Goal: Transaction & Acquisition: Book appointment/travel/reservation

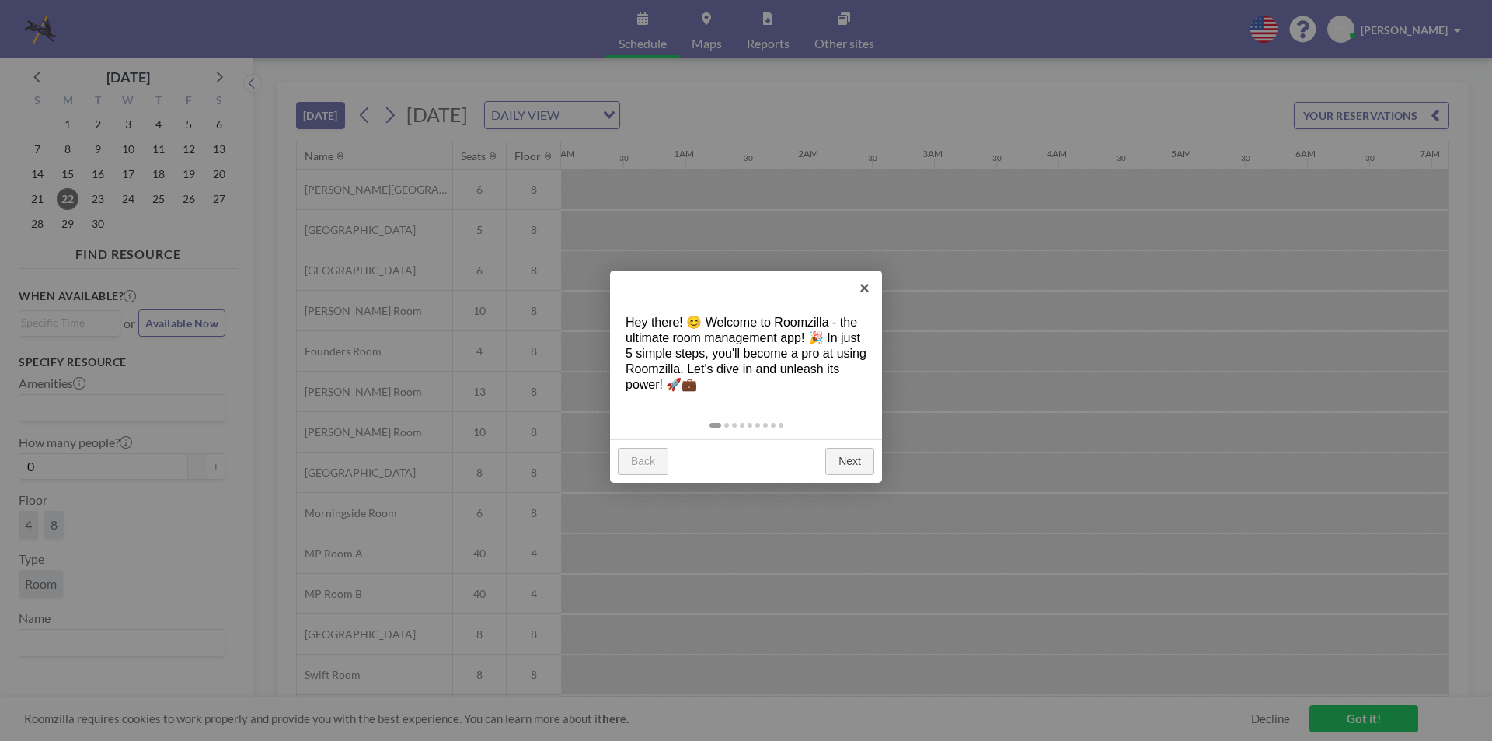
scroll to position [0, 1928]
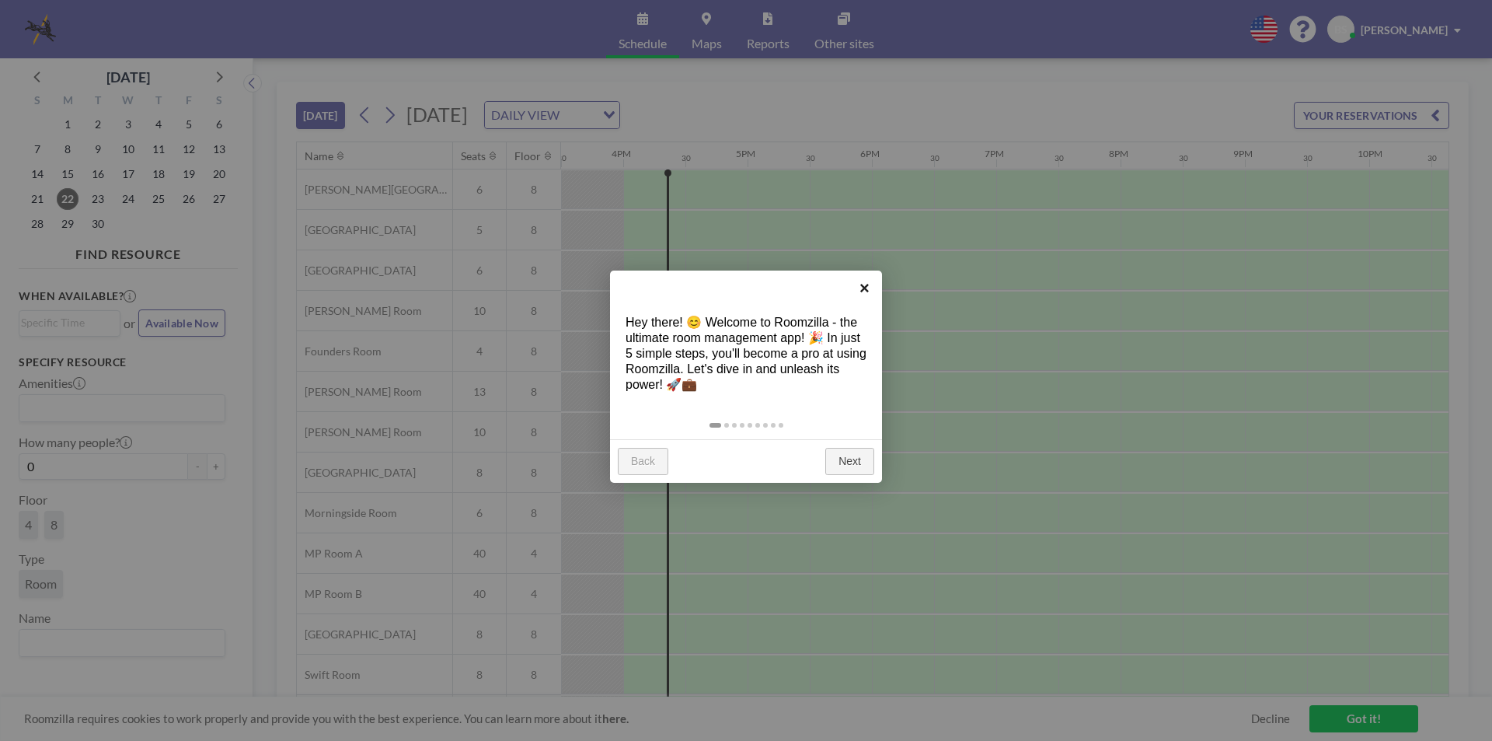
click at [861, 289] on link "×" at bounding box center [864, 287] width 35 height 35
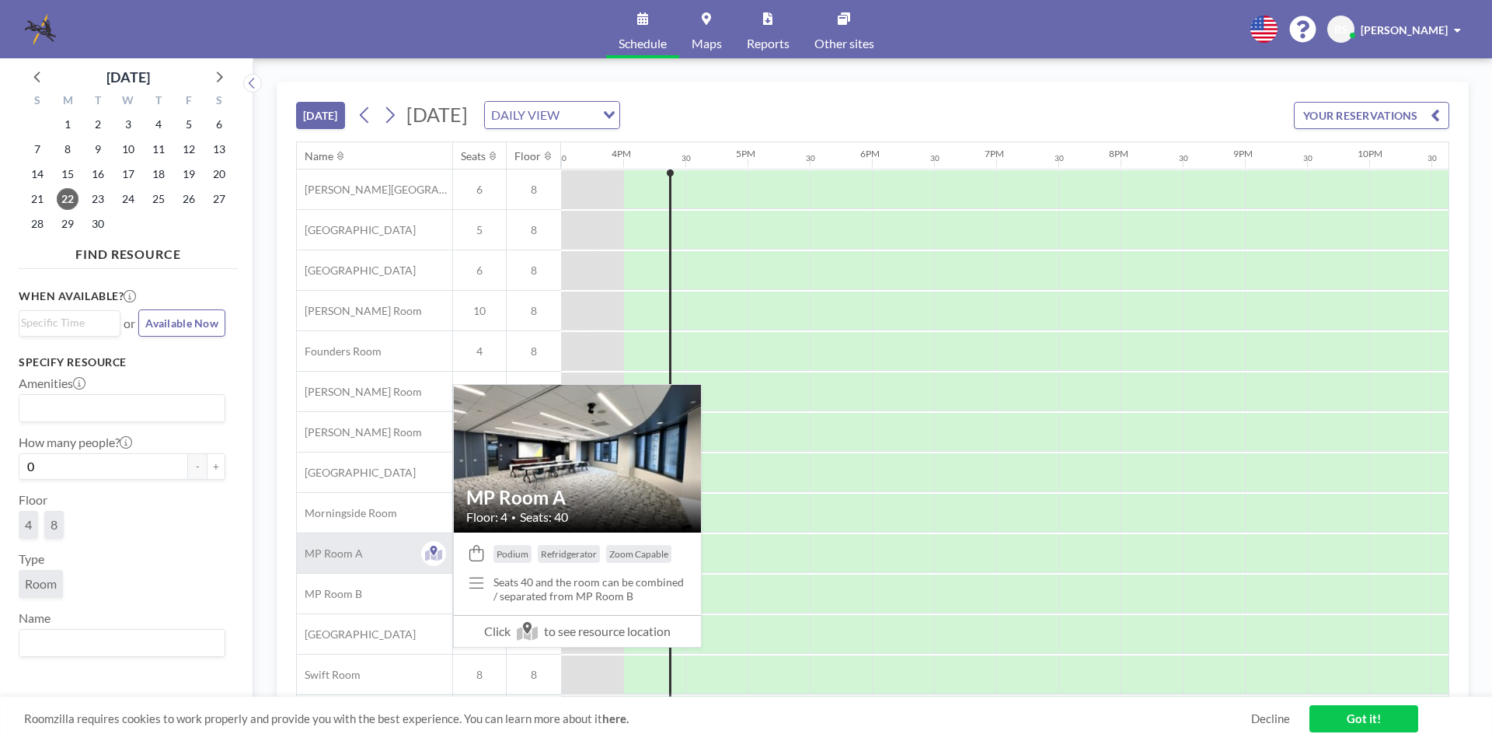
click at [355, 563] on div "MP Room A" at bounding box center [374, 553] width 155 height 40
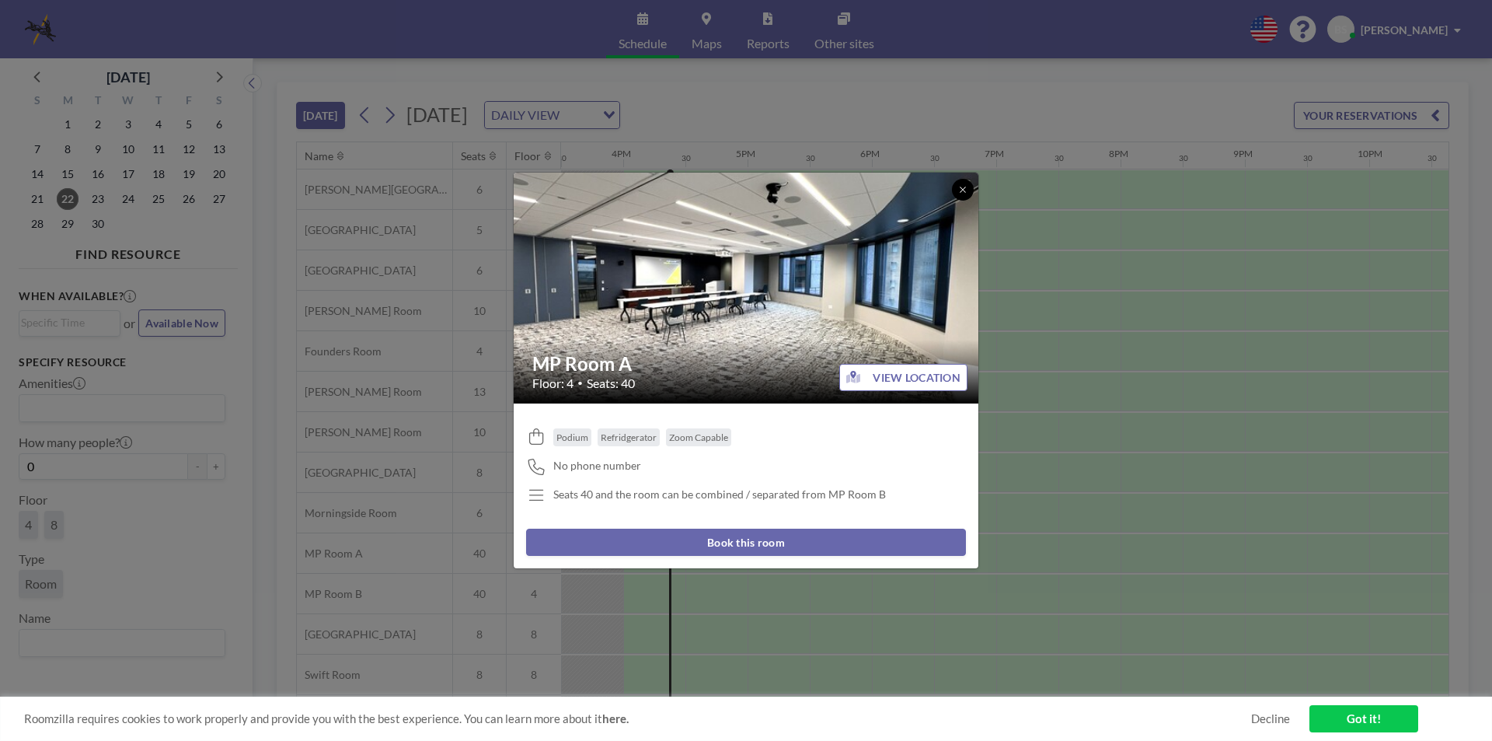
click at [966, 183] on button at bounding box center [963, 190] width 22 height 22
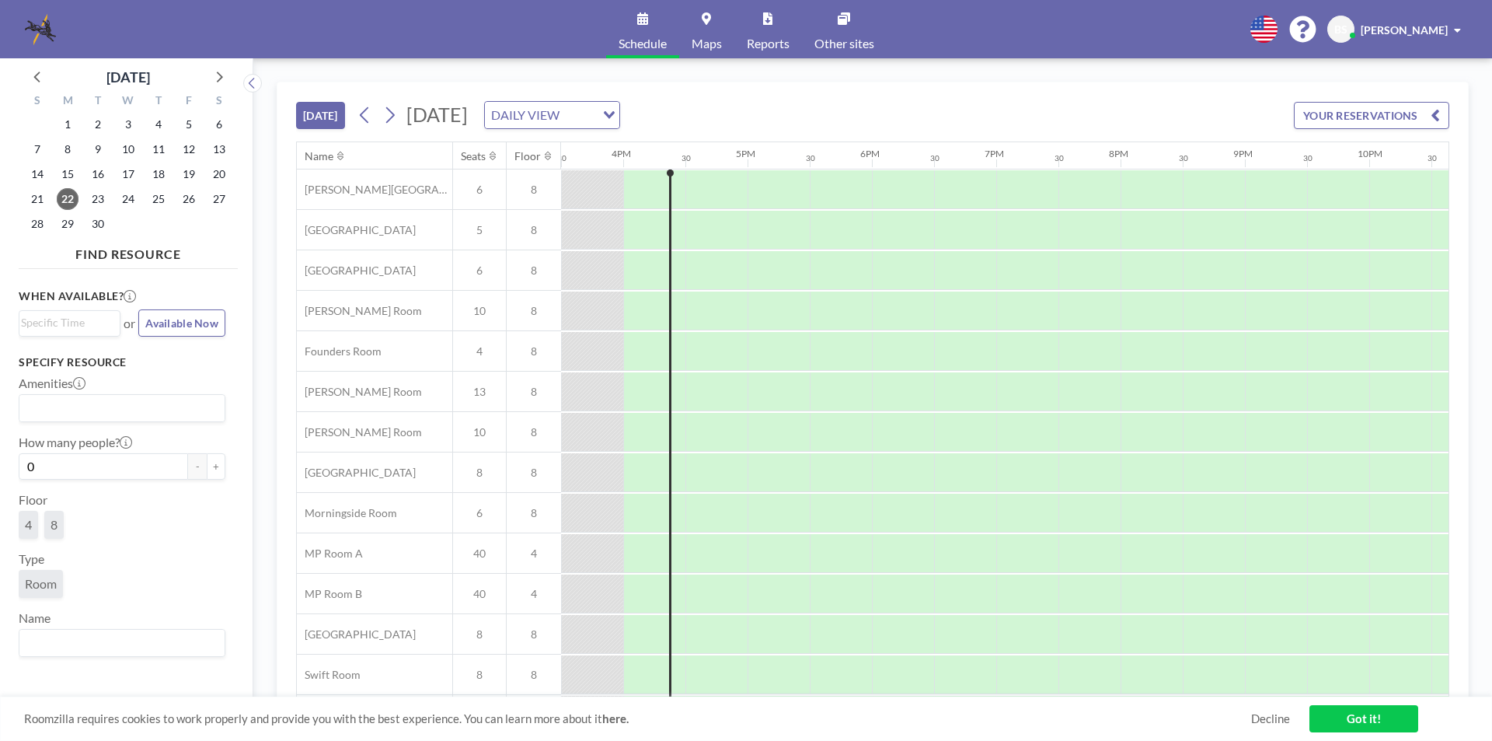
click at [468, 121] on span "Monday, September 22, 2025" at bounding box center [436, 114] width 61 height 23
click at [602, 115] on div "DAILY VIEW" at bounding box center [543, 113] width 117 height 23
click at [743, 166] on li "WEEKLY VIEW" at bounding box center [742, 165] width 133 height 23
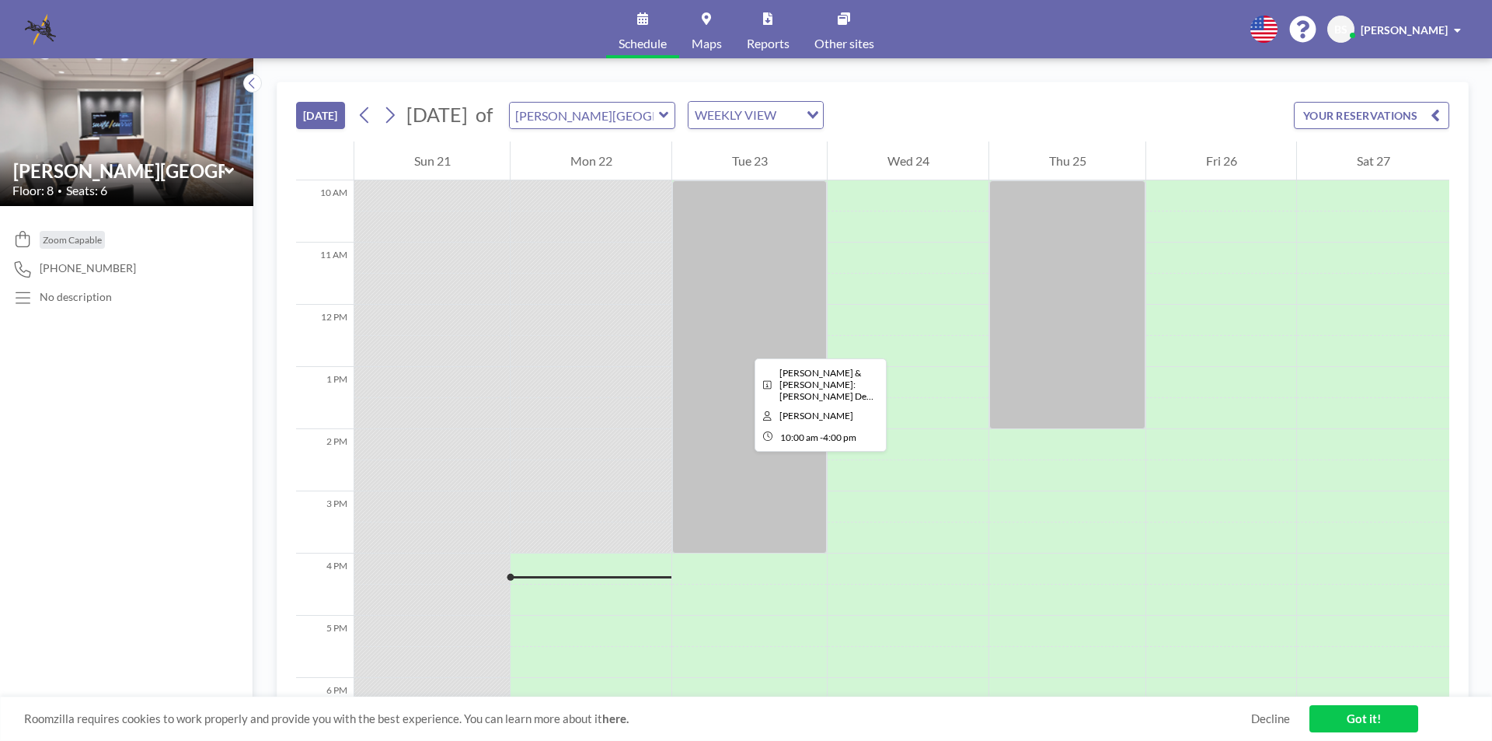
scroll to position [982, 0]
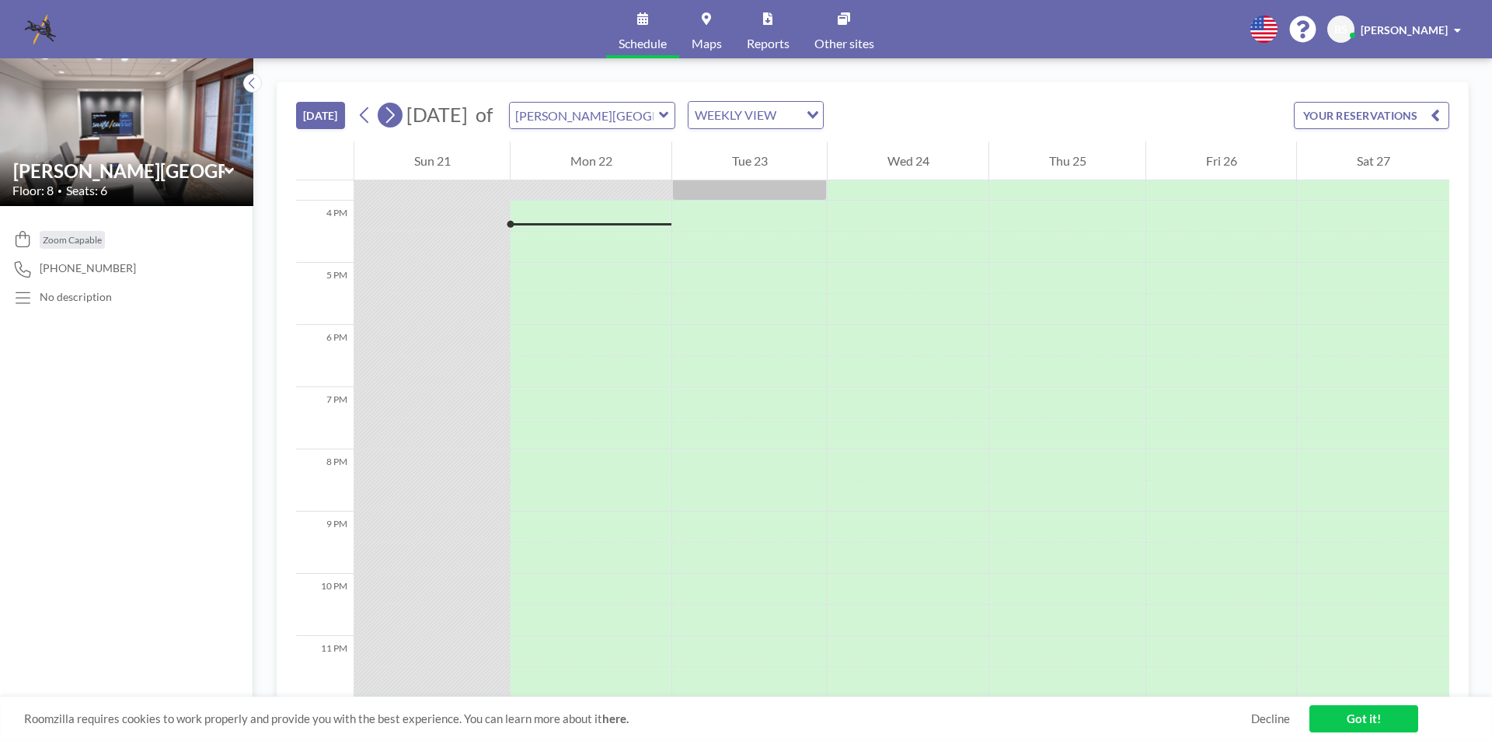
click at [396, 120] on icon at bounding box center [389, 114] width 15 height 23
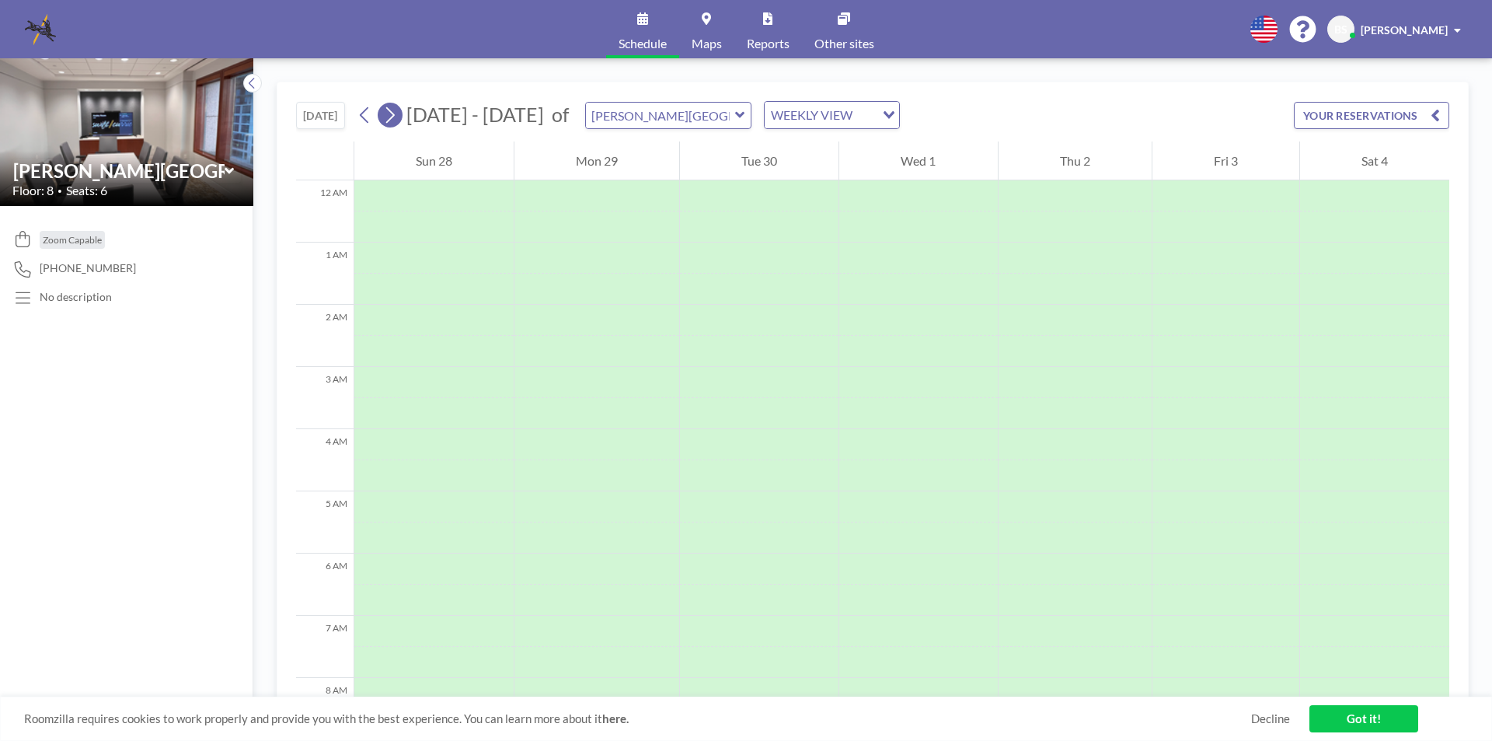
scroll to position [466, 0]
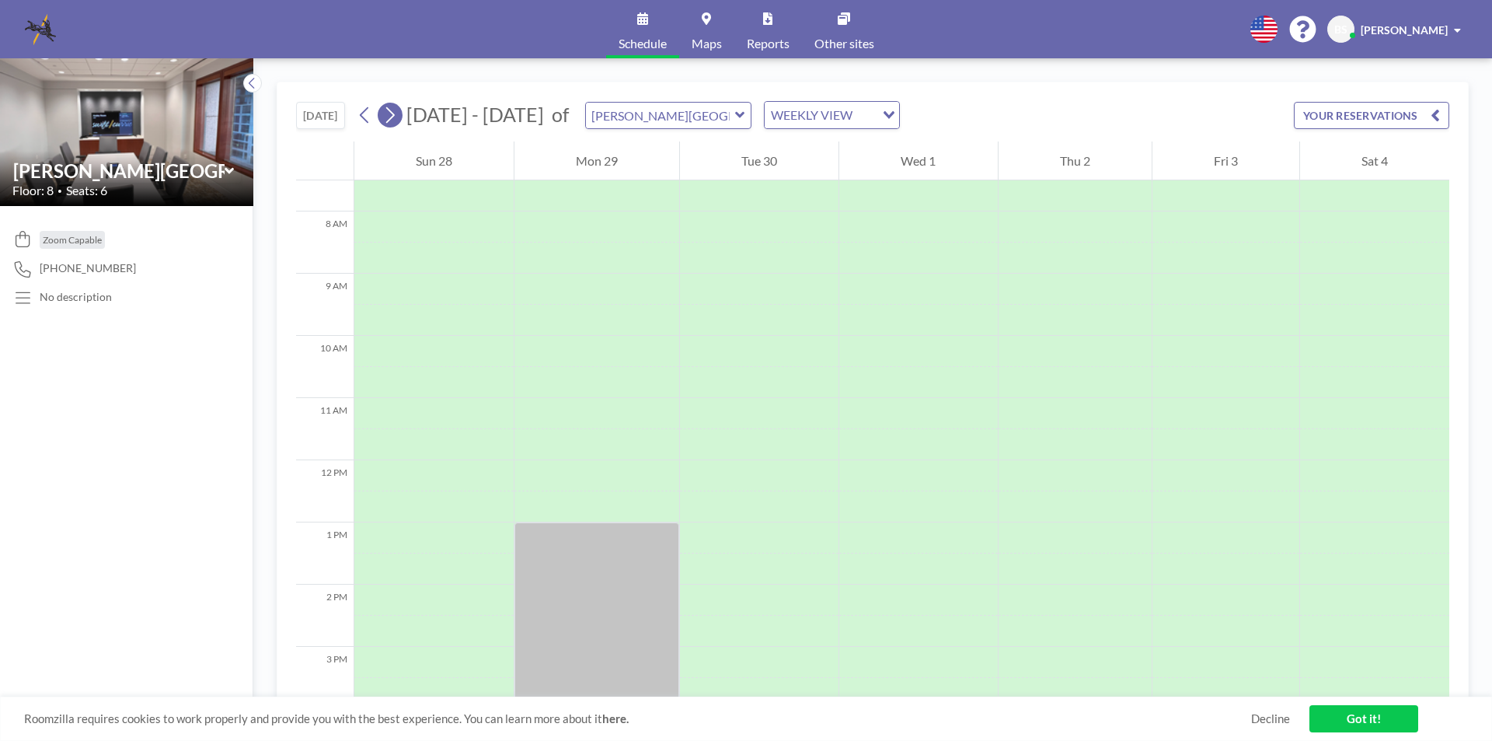
click at [396, 120] on icon at bounding box center [389, 114] width 15 height 23
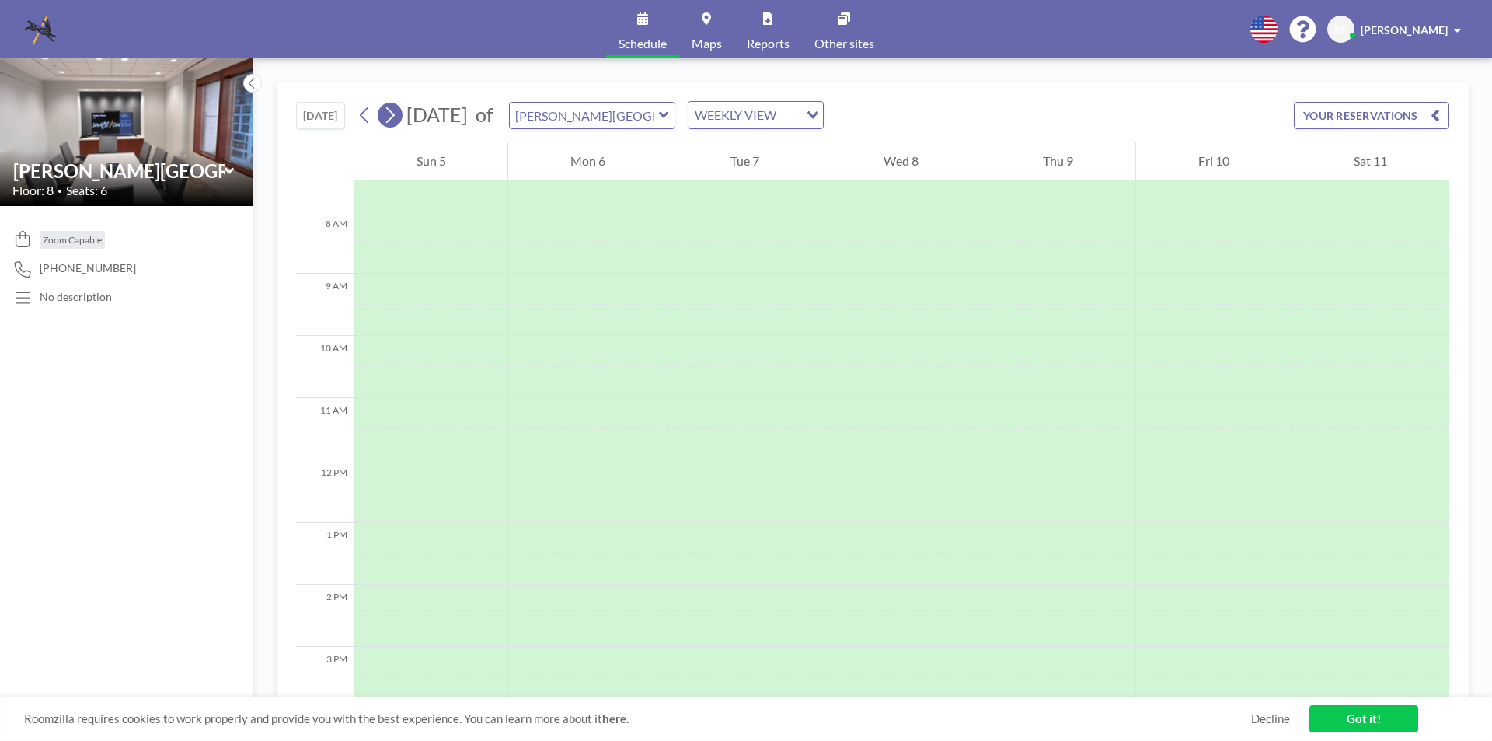
click at [396, 120] on icon at bounding box center [389, 114] width 15 height 23
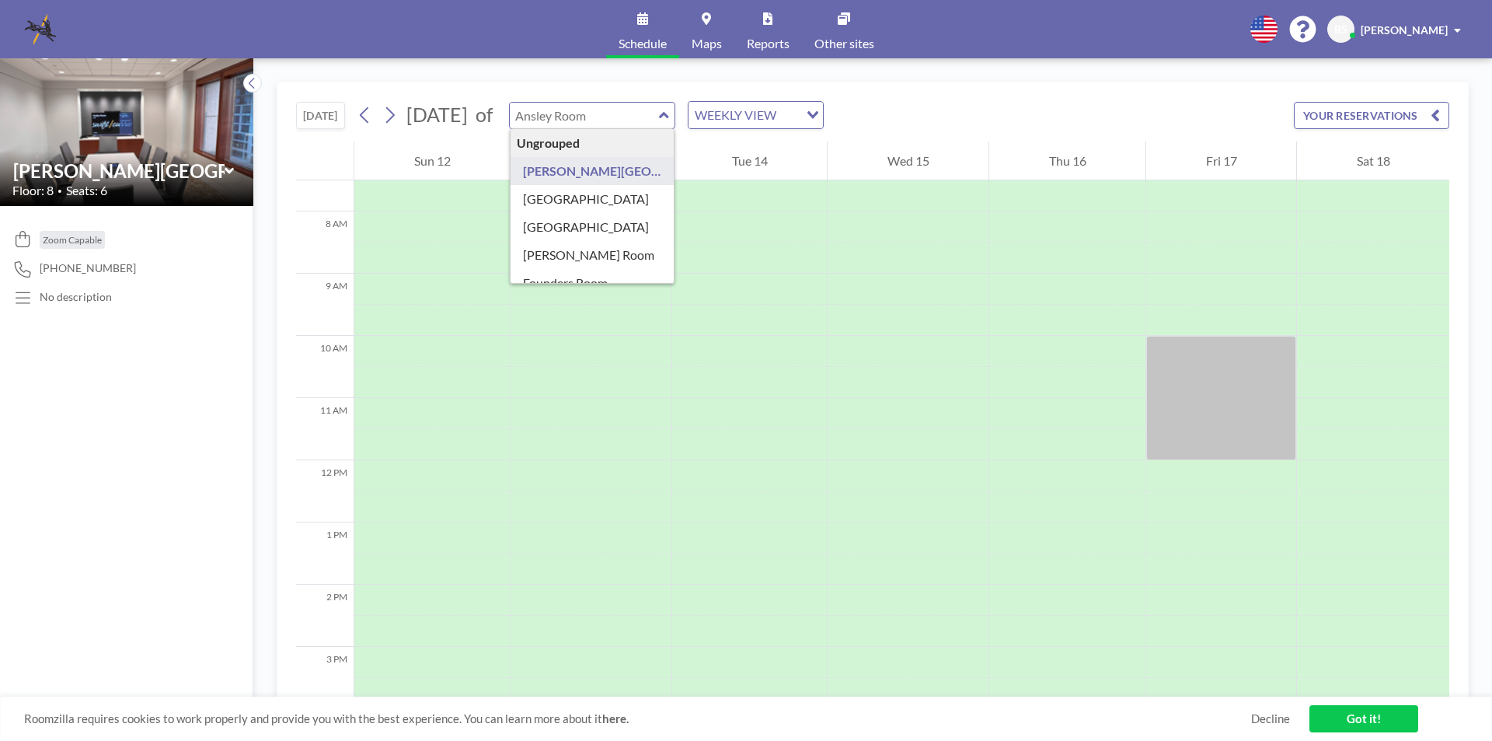
click at [619, 122] on input "text" at bounding box center [584, 116] width 149 height 26
type input "MP Room B"
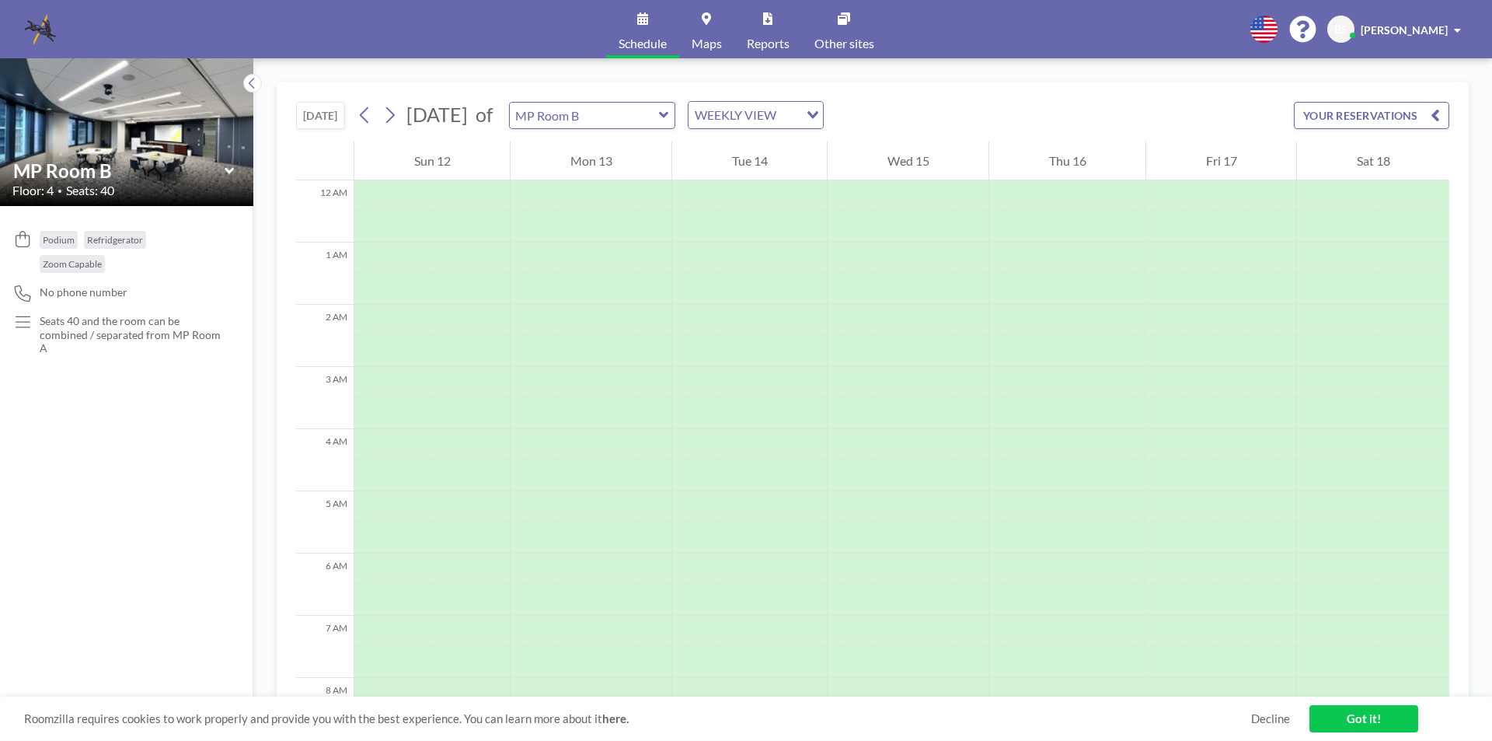
scroll to position [466, 0]
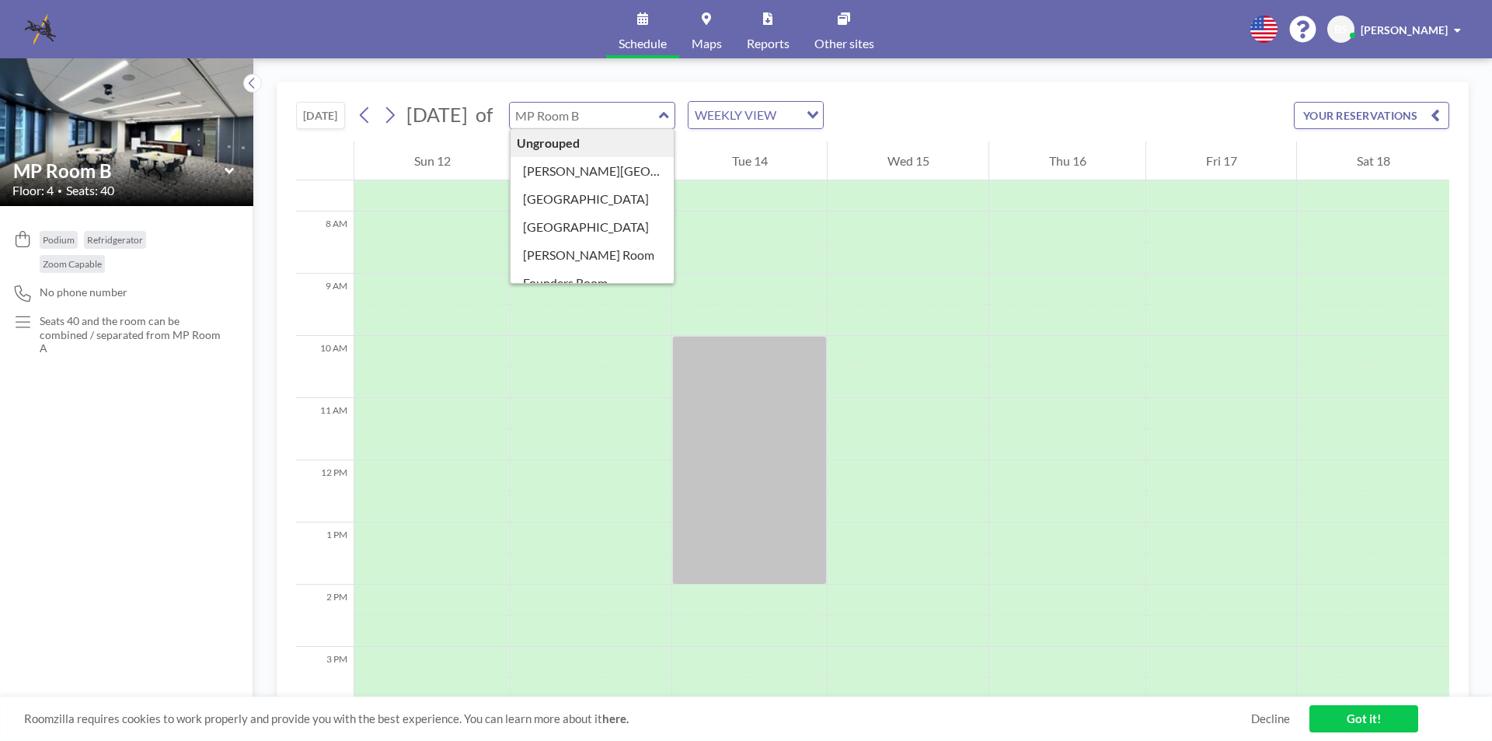
click at [659, 127] on input "text" at bounding box center [584, 116] width 149 height 26
type input "MP Room A"
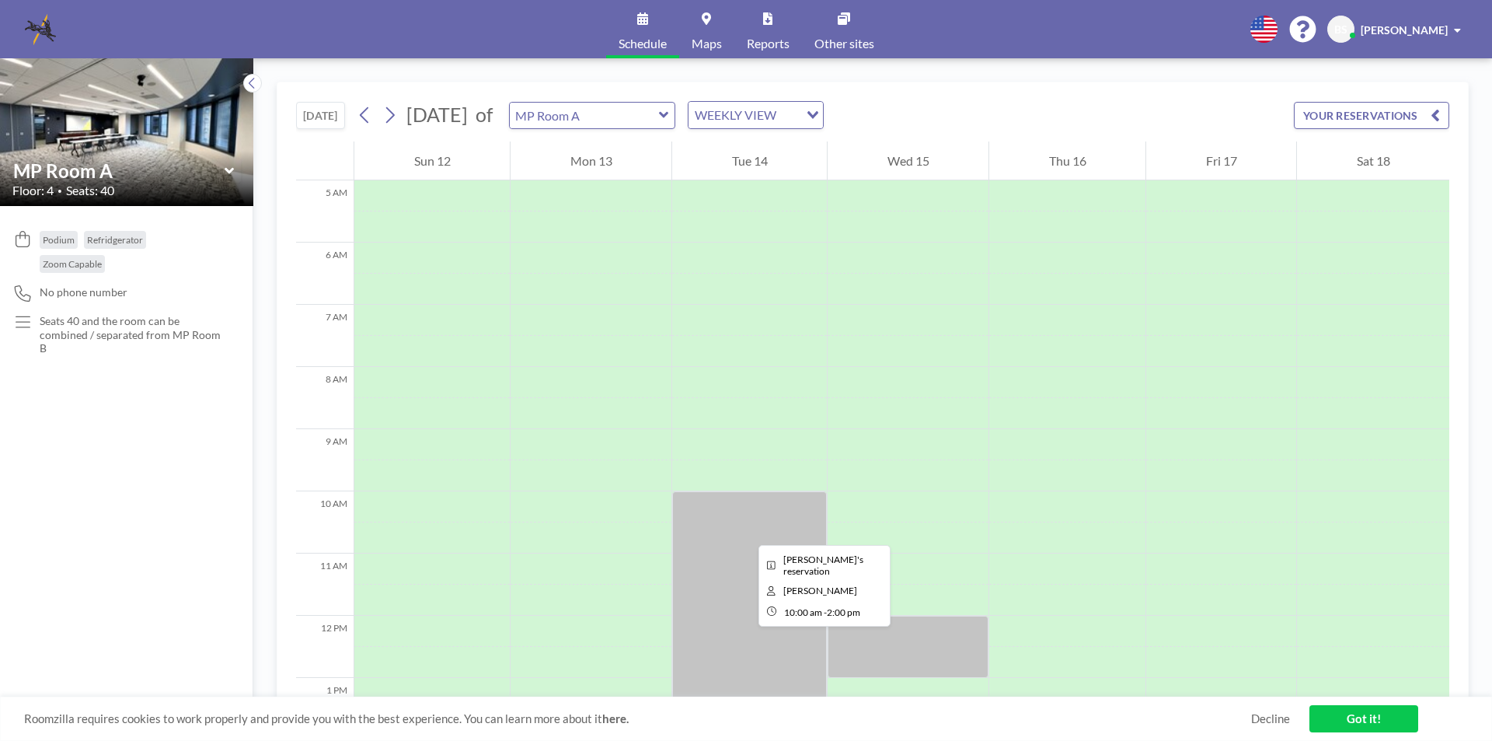
scroll to position [389, 0]
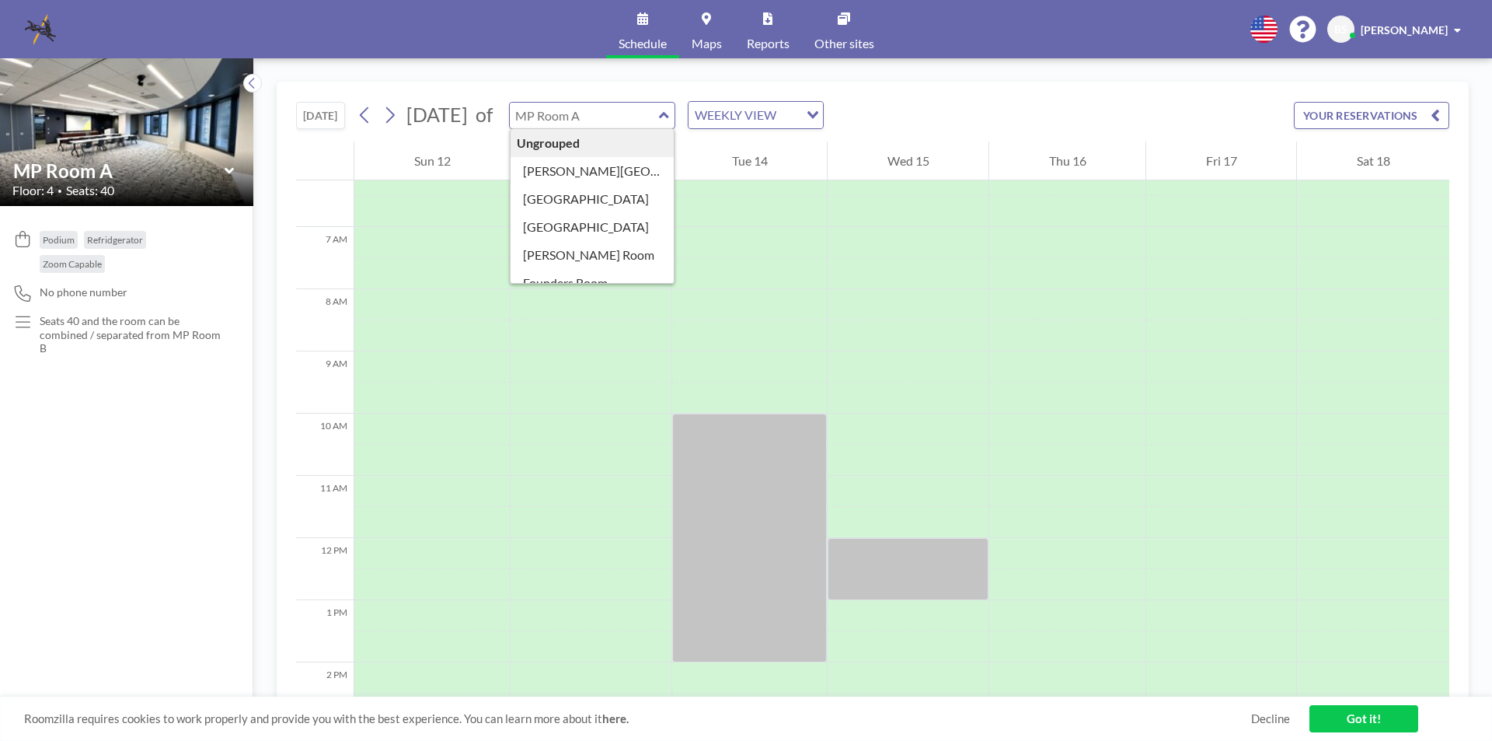
click at [659, 121] on input "text" at bounding box center [584, 116] width 149 height 26
type input "MP Room B"
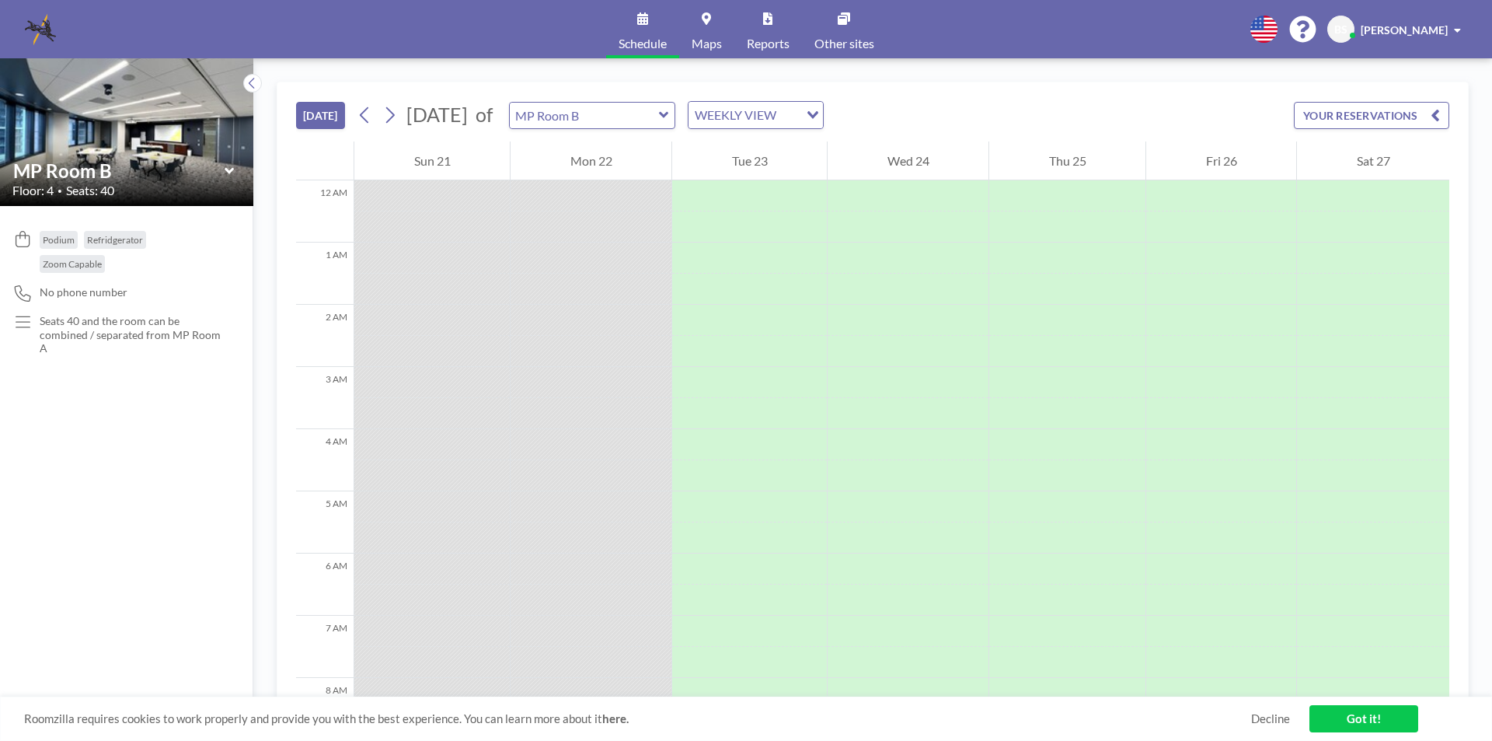
scroll to position [964, 0]
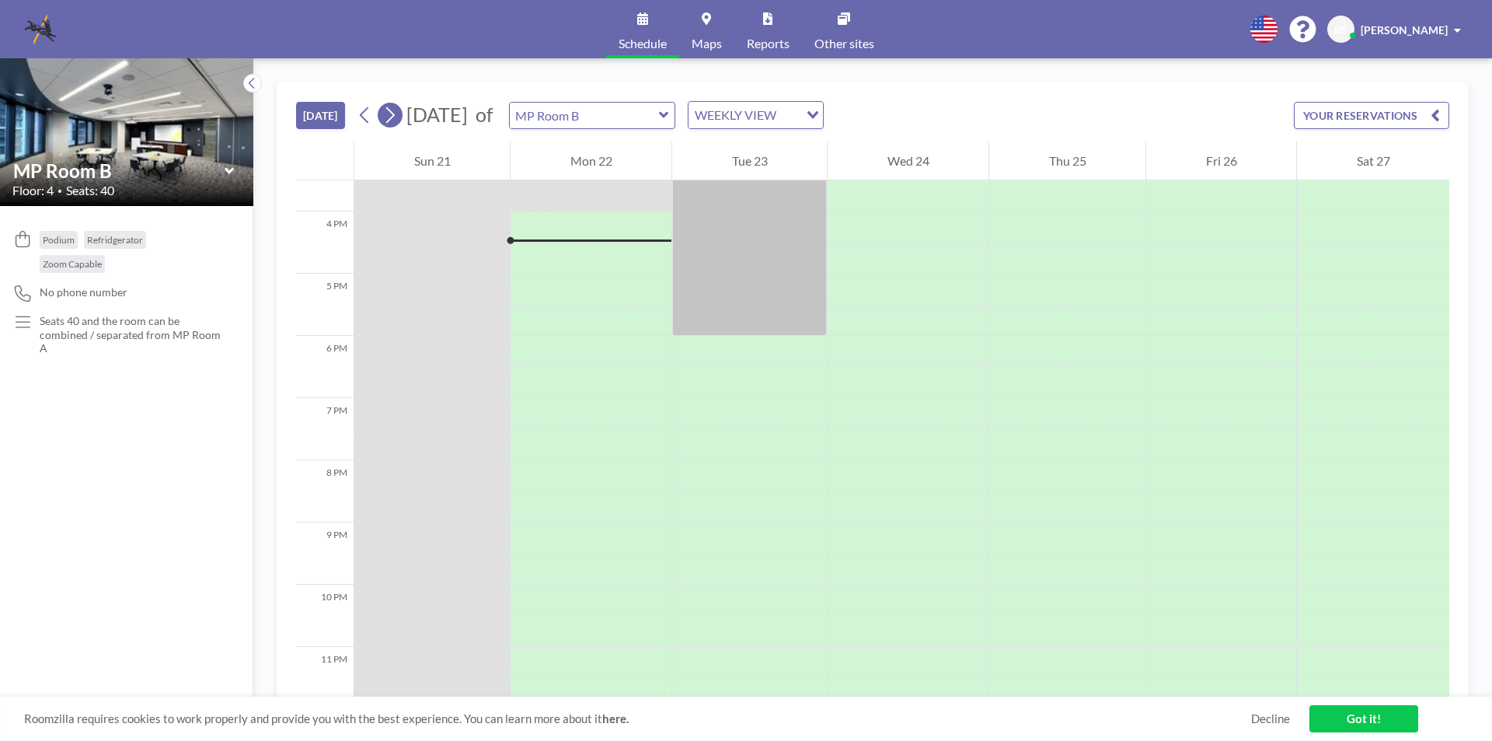
click at [396, 112] on icon at bounding box center [389, 114] width 15 height 23
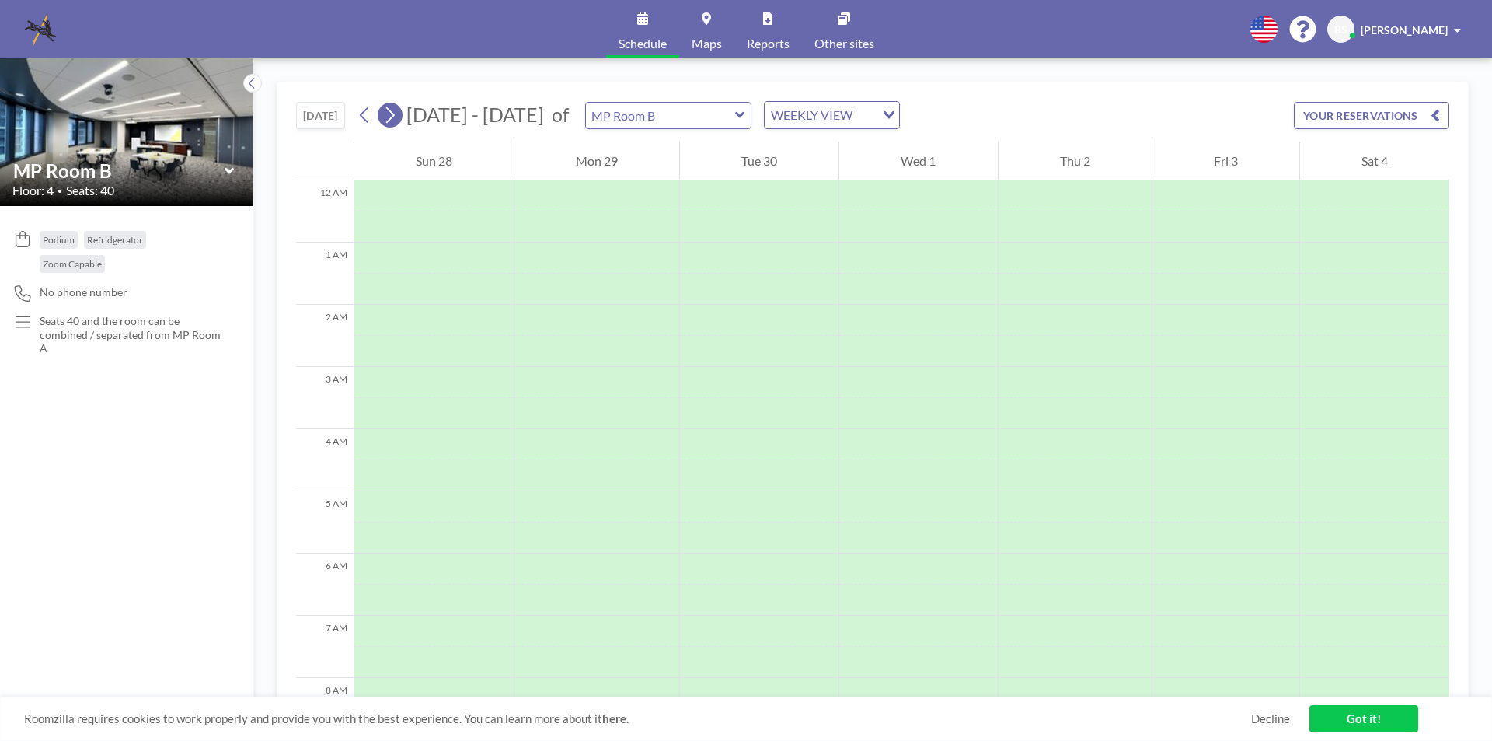
scroll to position [466, 0]
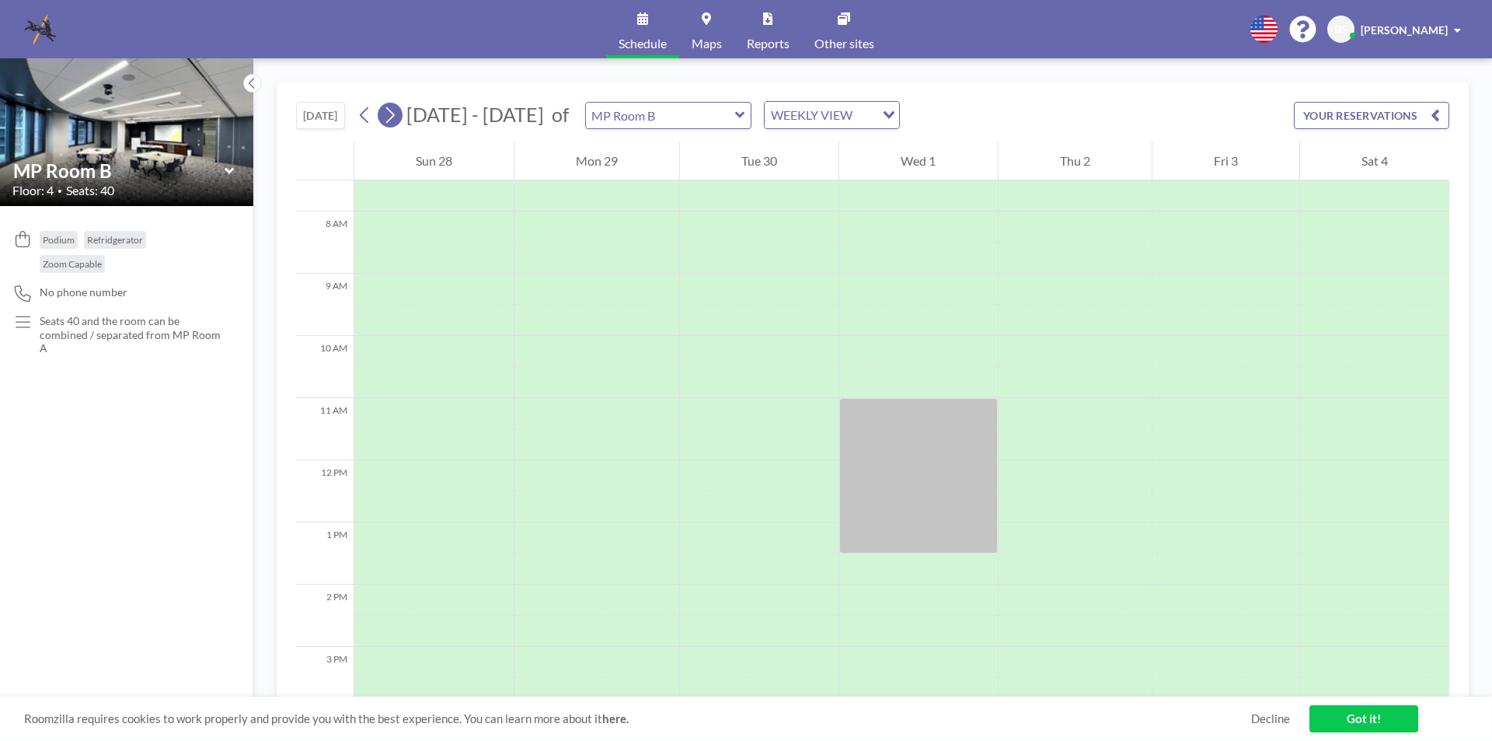
click at [396, 112] on icon at bounding box center [389, 114] width 15 height 23
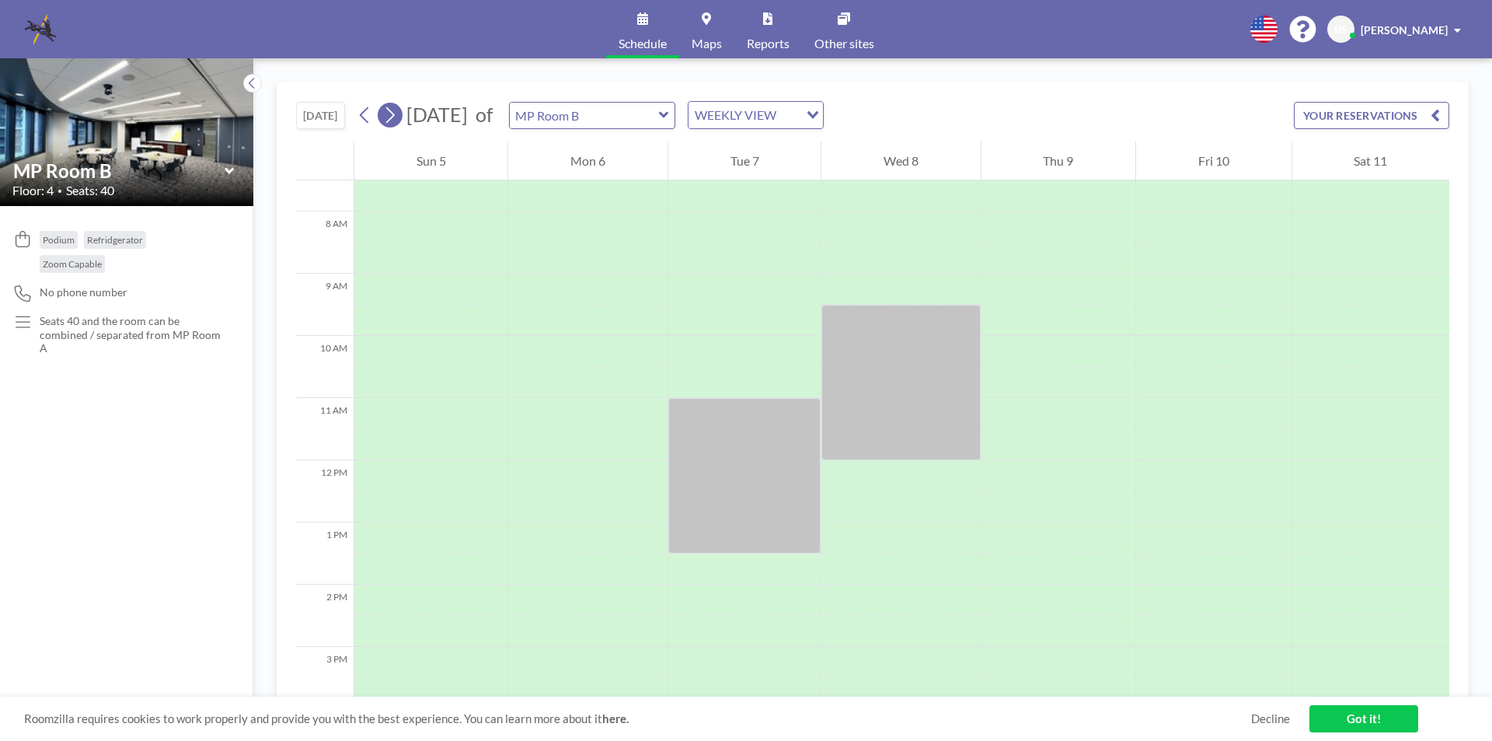
click at [396, 112] on icon at bounding box center [389, 114] width 15 height 23
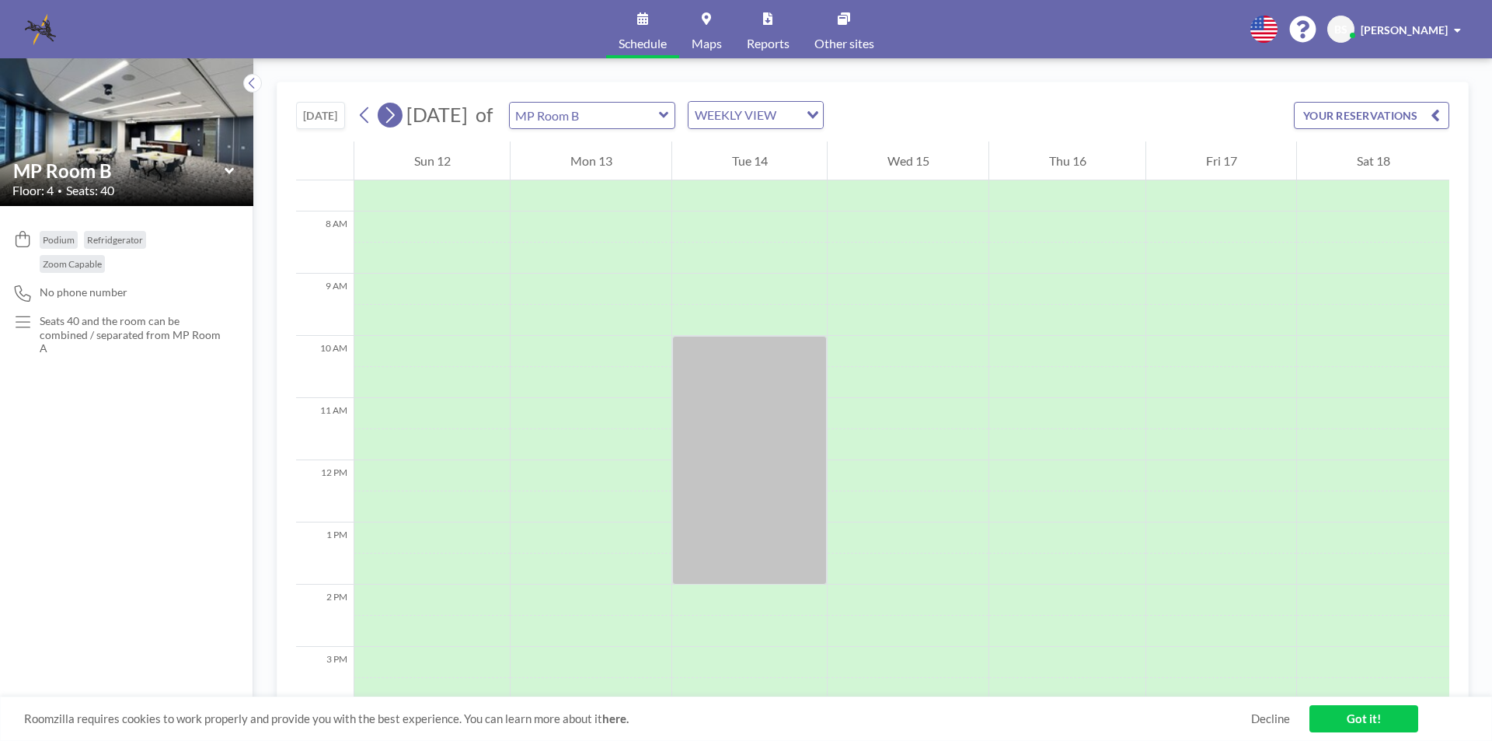
click at [396, 112] on icon at bounding box center [389, 114] width 15 height 23
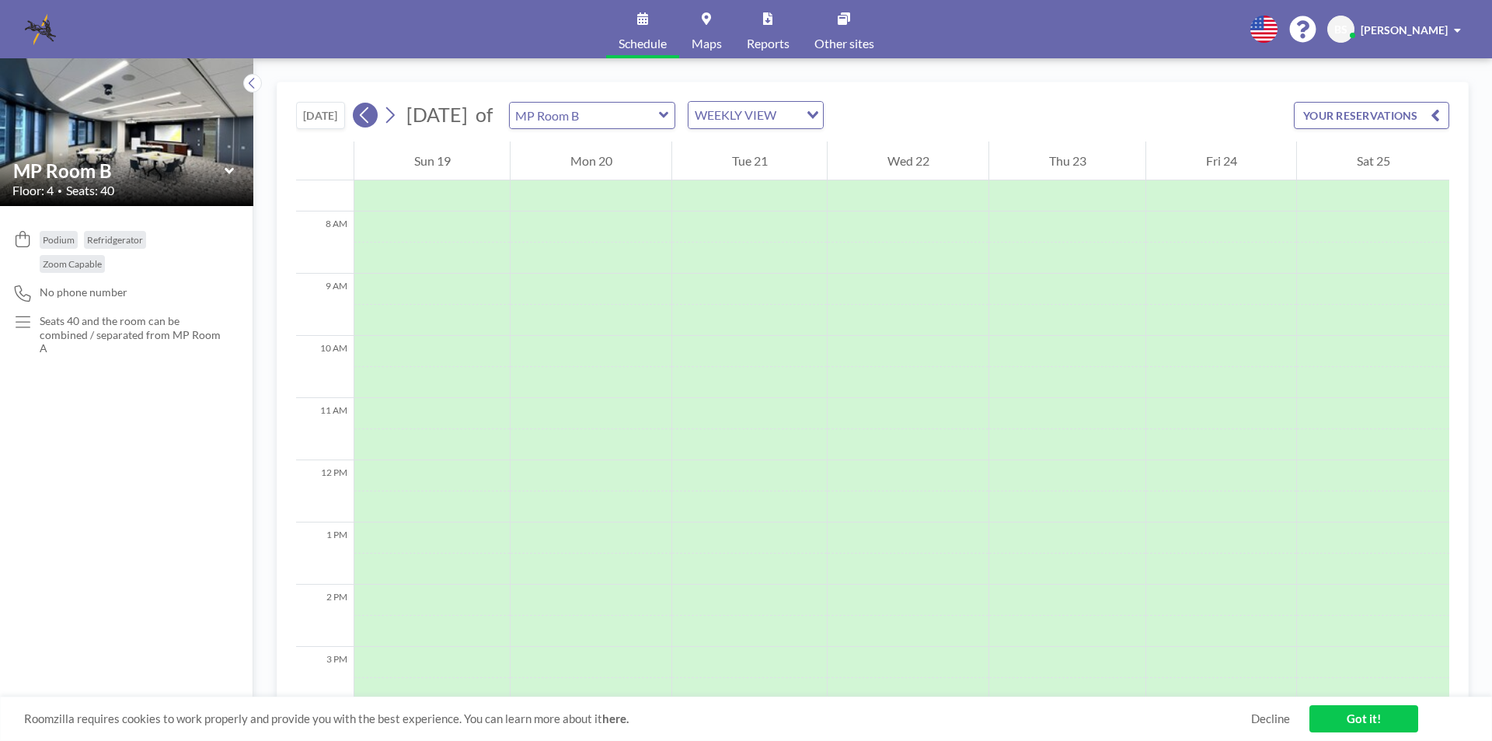
click at [371, 117] on icon at bounding box center [365, 114] width 15 height 23
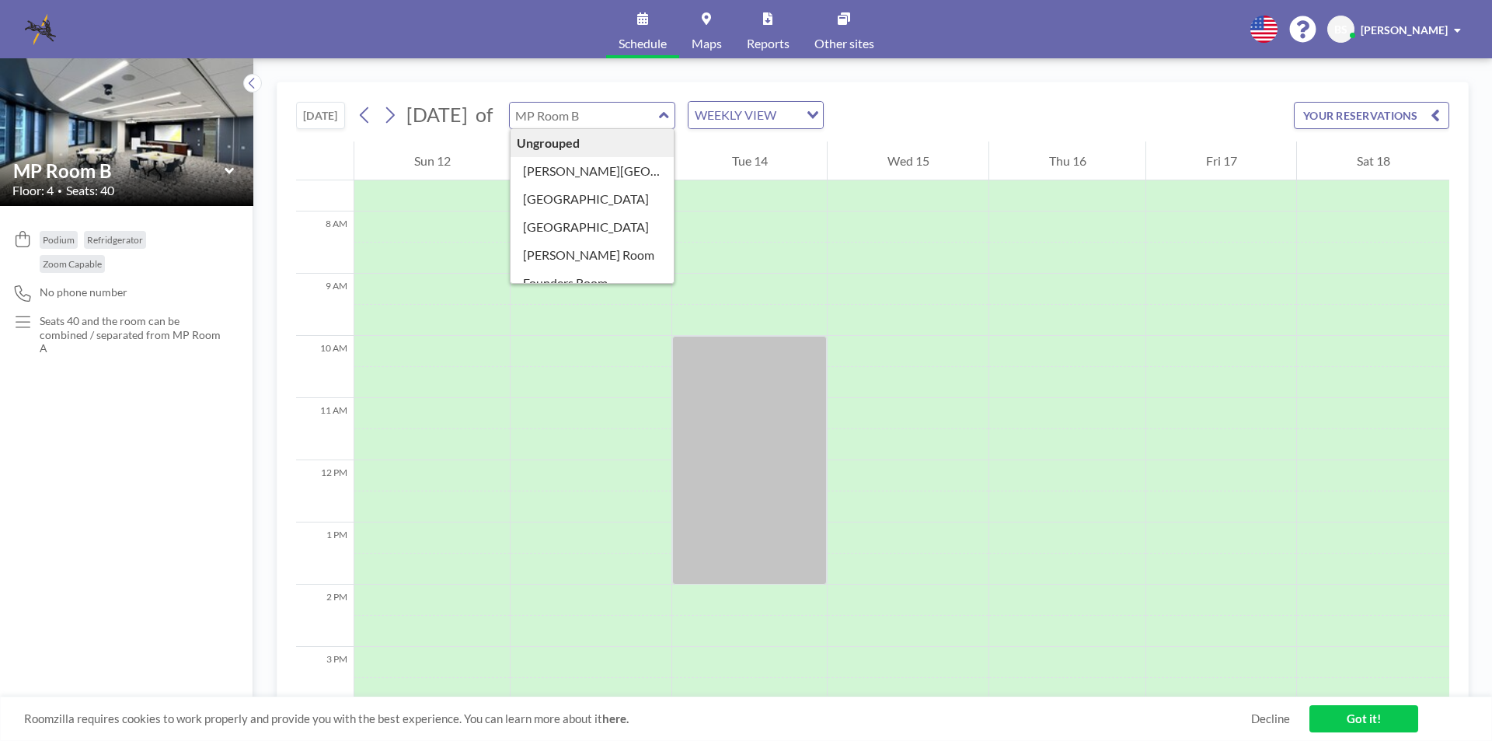
click at [659, 114] on input "text" at bounding box center [584, 116] width 149 height 26
type input "MP Room A"
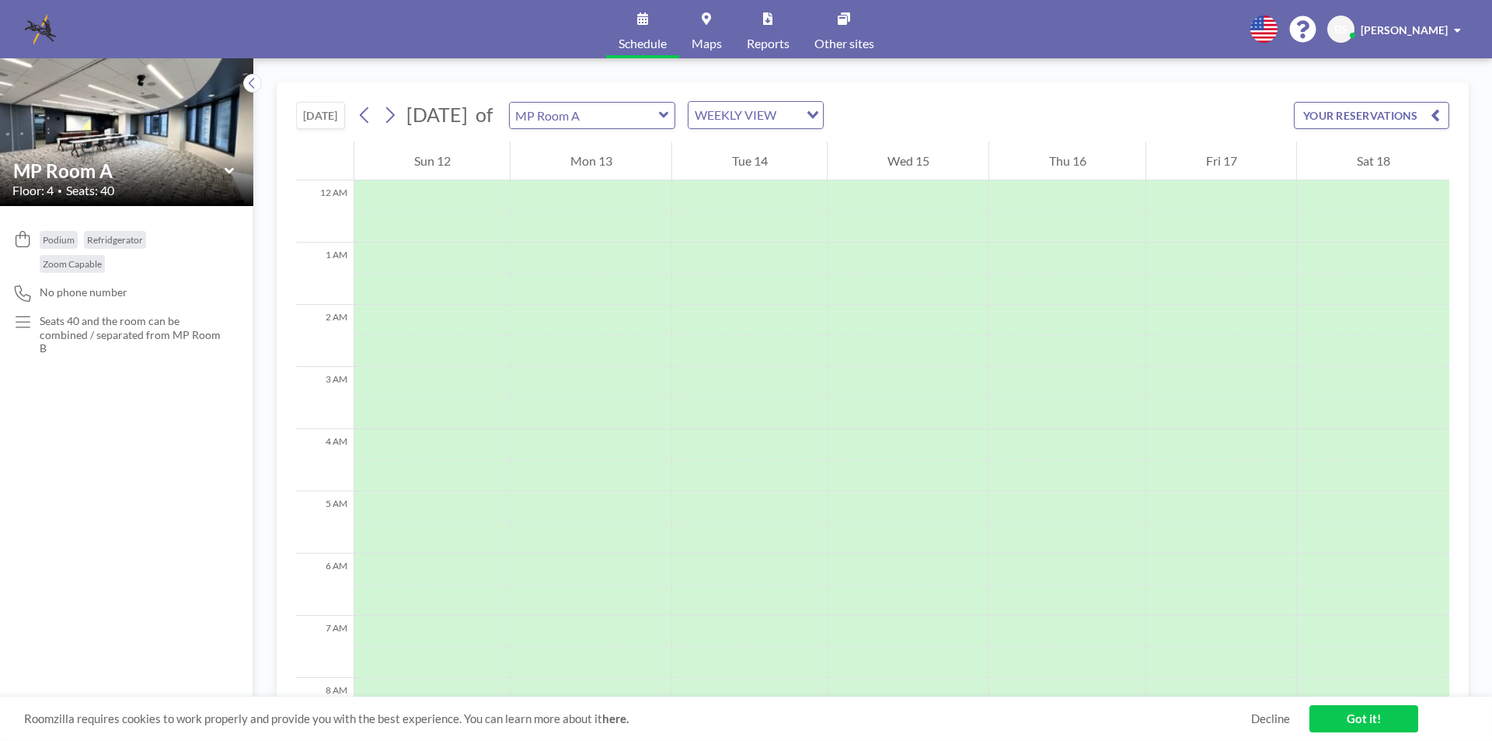
scroll to position [466, 0]
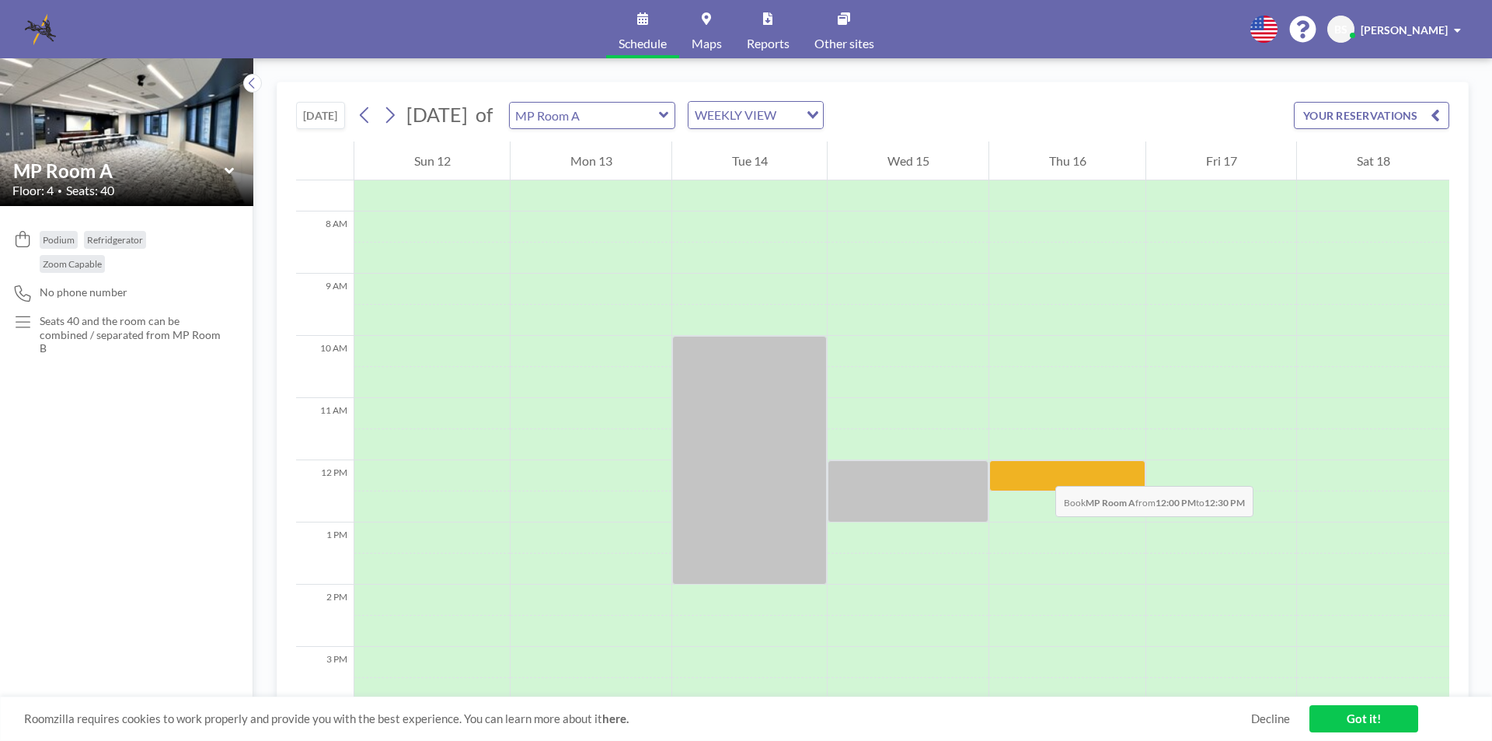
click at [1040, 470] on div at bounding box center [1067, 475] width 156 height 31
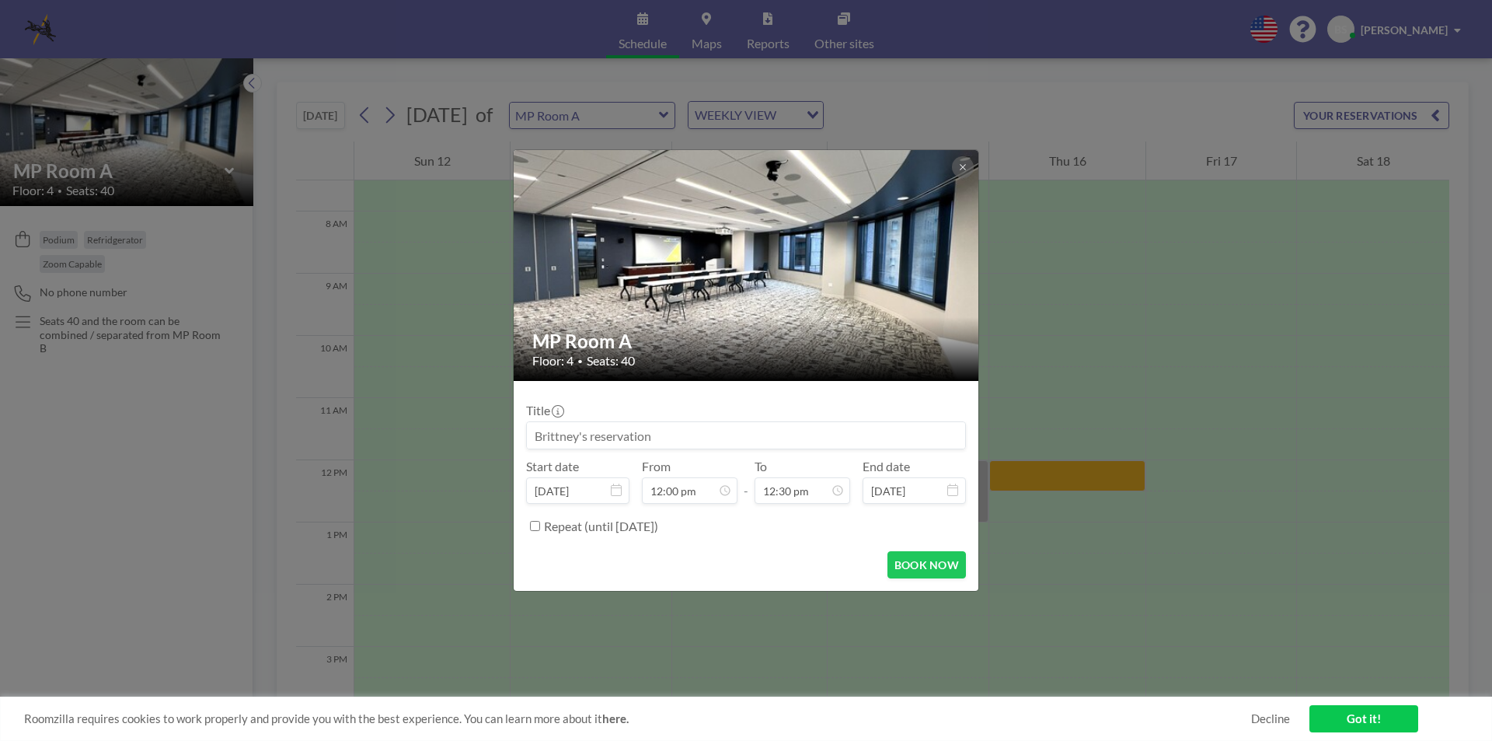
drag, startPoint x: 678, startPoint y: 432, endPoint x: 487, endPoint y: 433, distance: 191.2
click at [487, 433] on div "MP Room A Floor: 4 • Seats: 40 Title Start date [DATE] From 12:00 pm - To 12:30…" at bounding box center [746, 370] width 1492 height 741
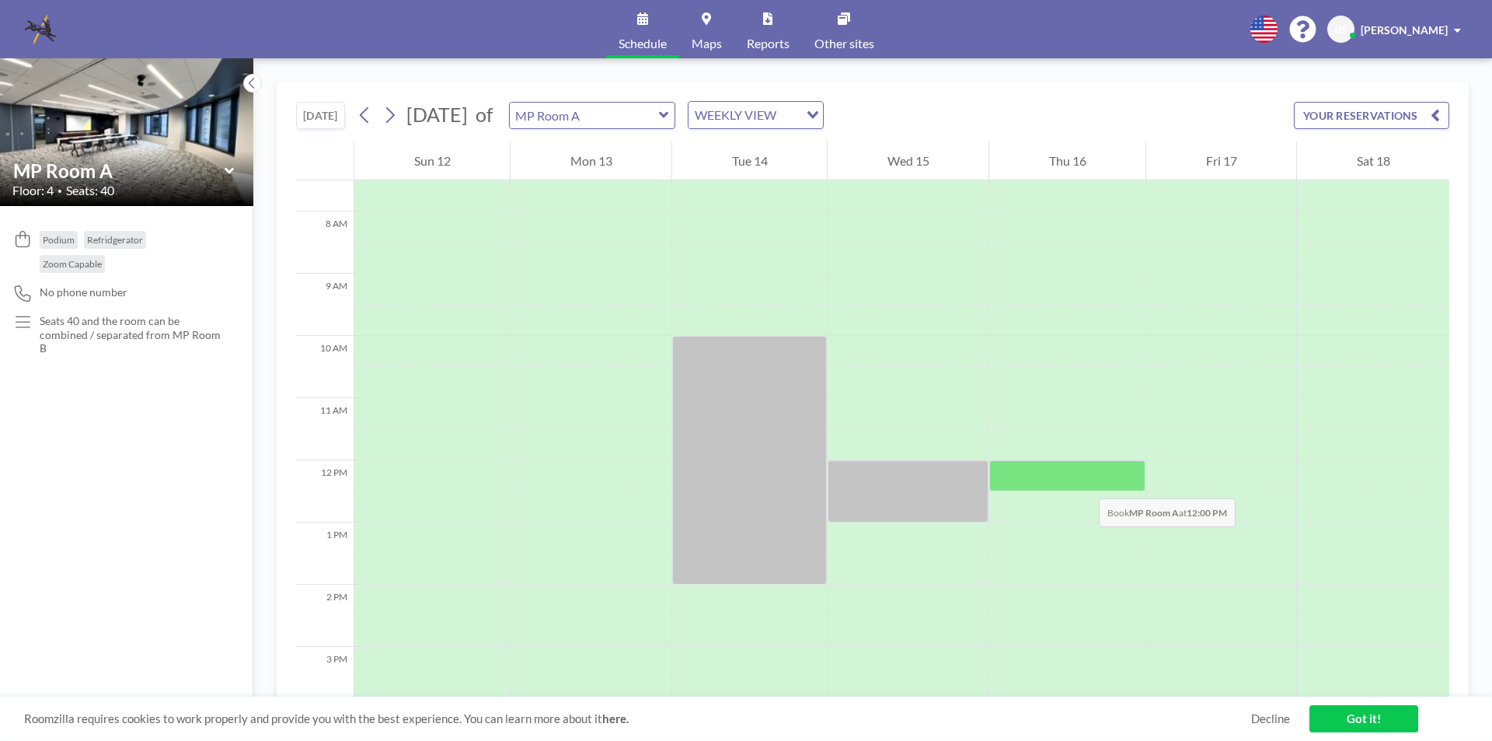
click at [1083, 483] on div at bounding box center [1067, 475] width 156 height 31
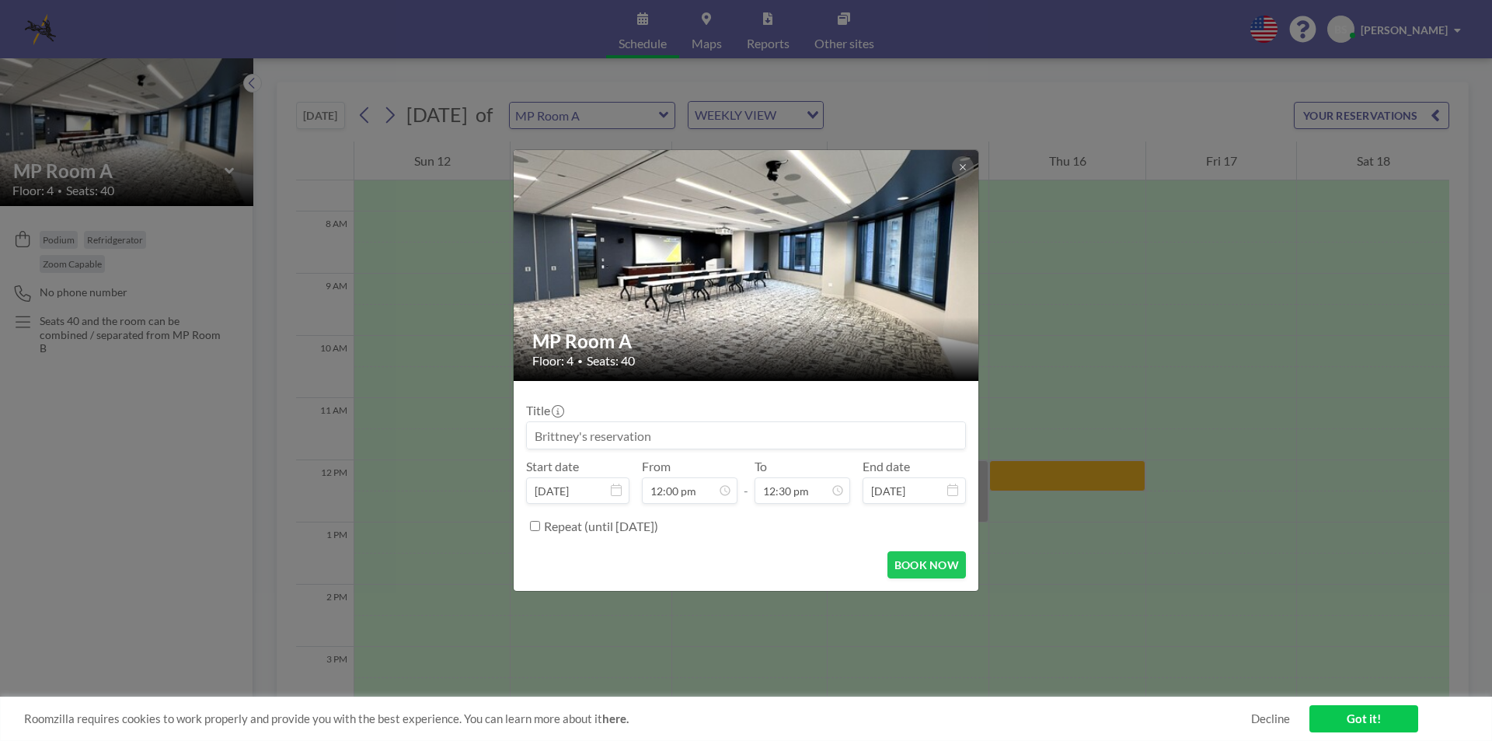
click at [910, 431] on input at bounding box center [746, 435] width 438 height 26
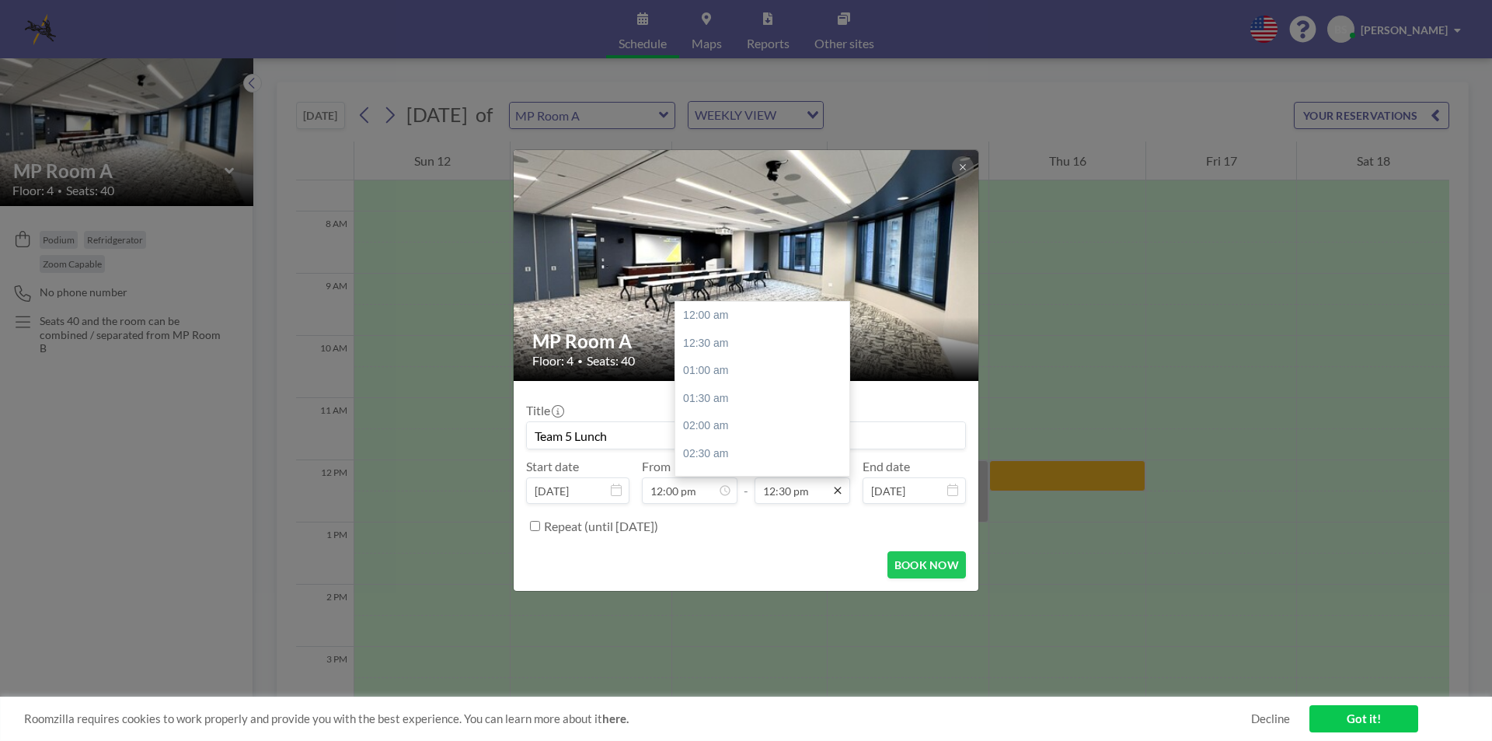
scroll to position [692, 0]
click at [836, 491] on icon at bounding box center [838, 490] width 12 height 12
click at [719, 347] on div "01:00 pm" at bounding box center [766, 343] width 182 height 28
type input "Team 5 Lunch"
type input "01:00 pm"
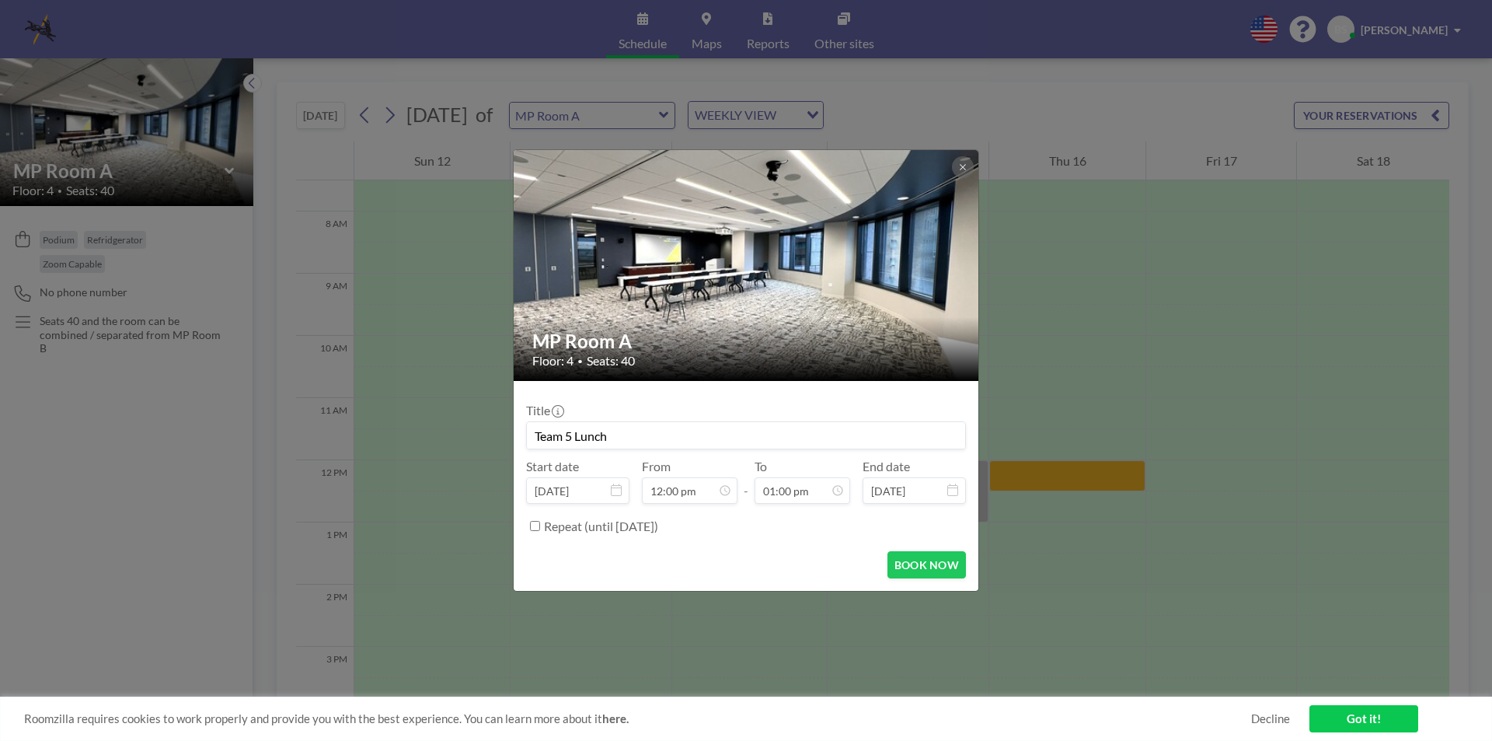
scroll to position [719, 0]
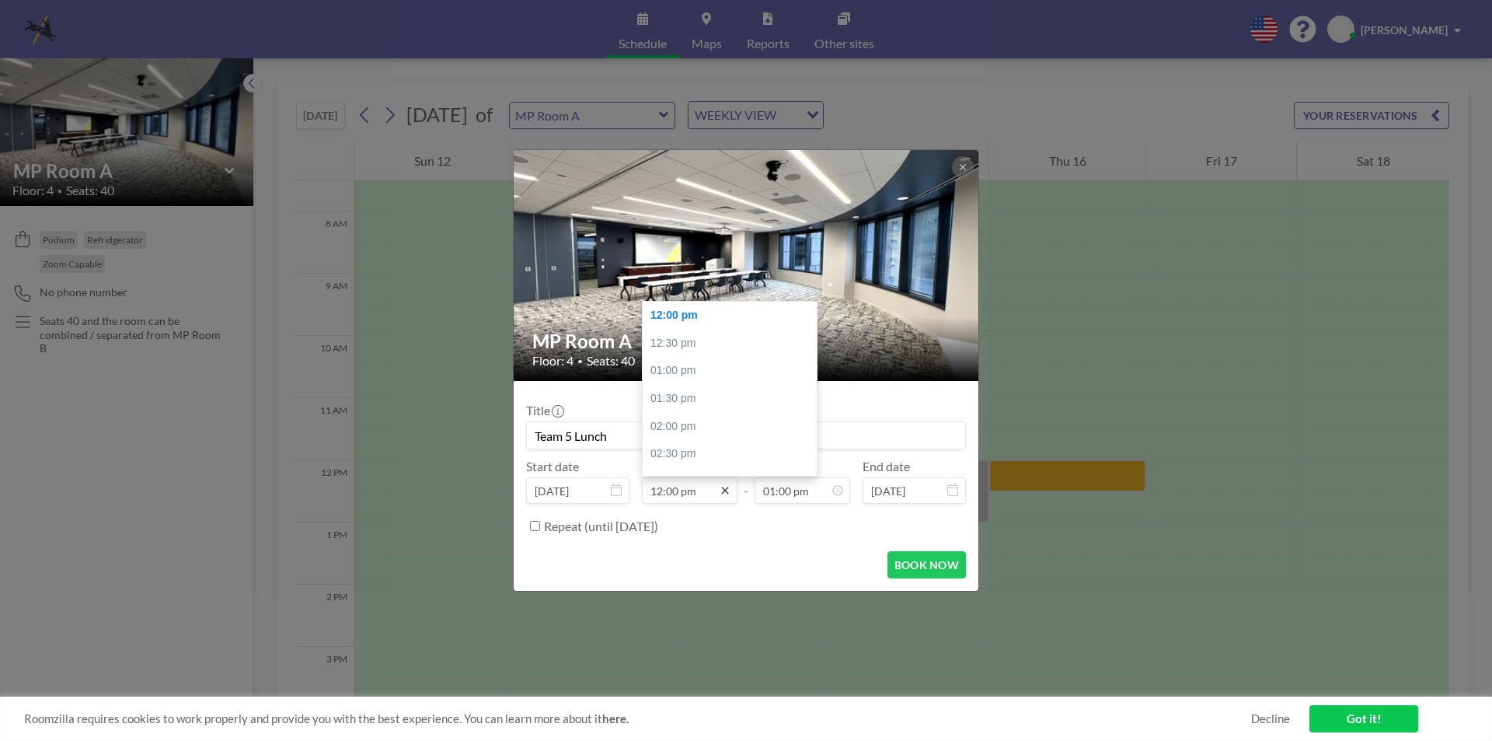
click at [726, 492] on icon at bounding box center [725, 490] width 12 height 12
click at [692, 365] on div "11:30 am" at bounding box center [734, 366] width 182 height 28
type input "11:30 am"
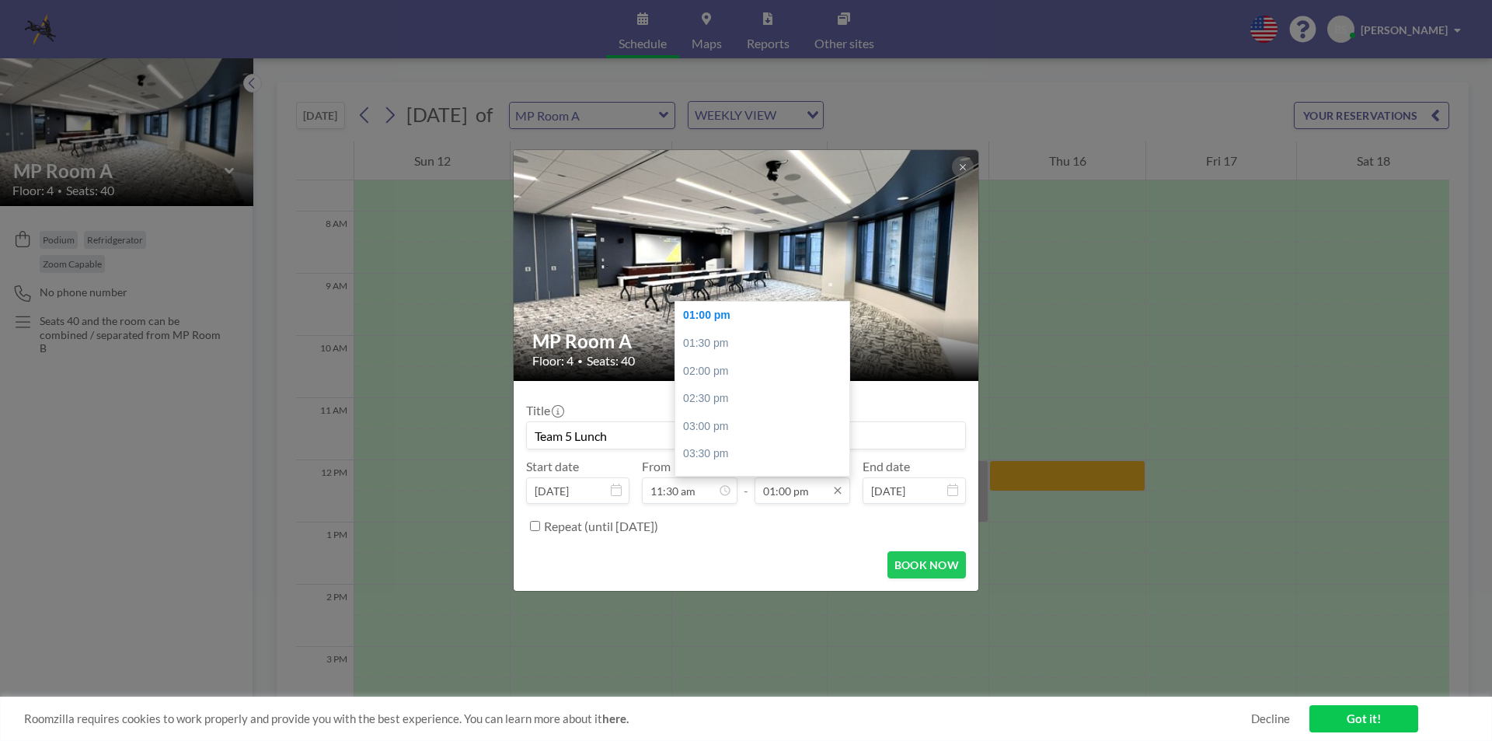
click at [811, 491] on input "01:00 pm" at bounding box center [803, 490] width 96 height 26
click at [735, 349] on div "01:30 pm" at bounding box center [766, 344] width 182 height 28
type input "01:30 pm"
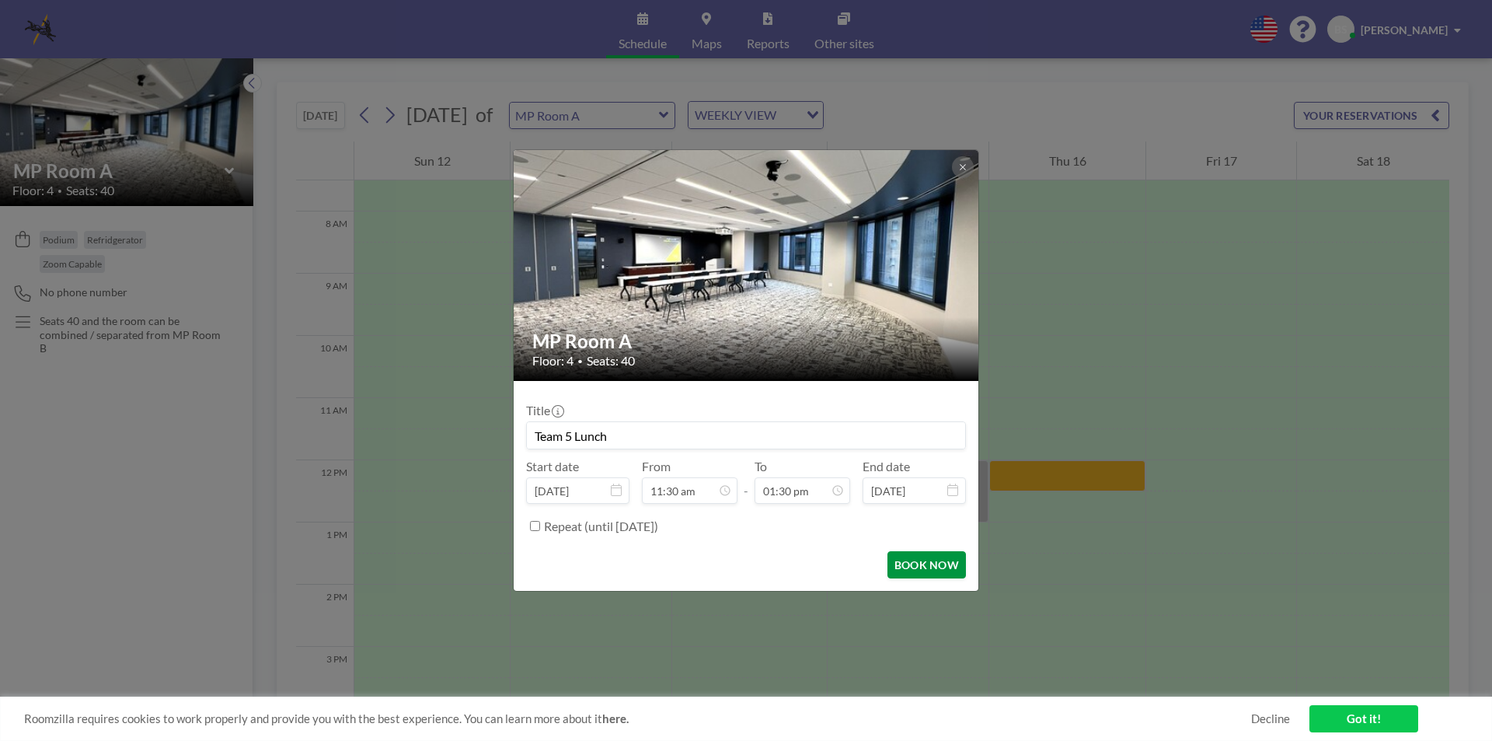
click at [929, 555] on button "BOOK NOW" at bounding box center [927, 564] width 79 height 27
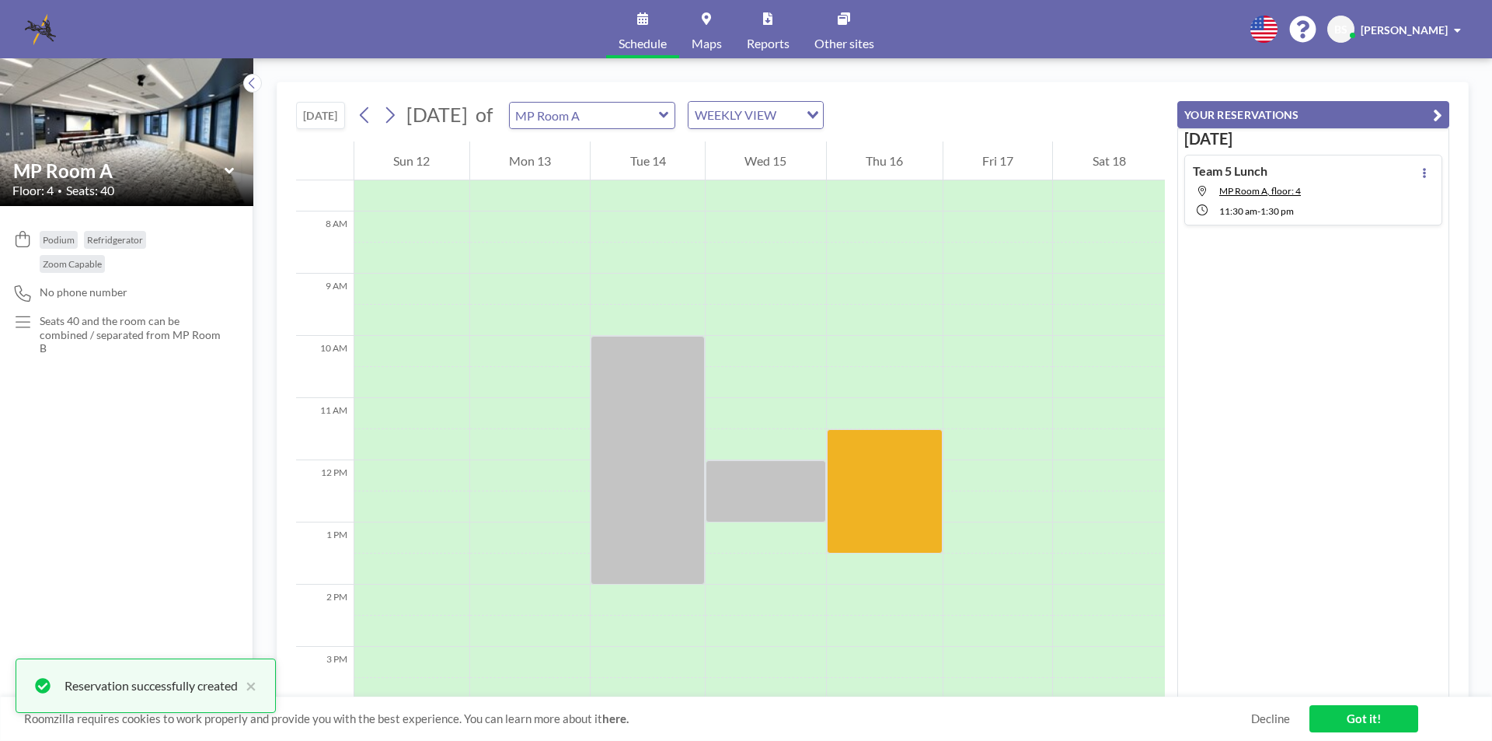
scroll to position [0, 0]
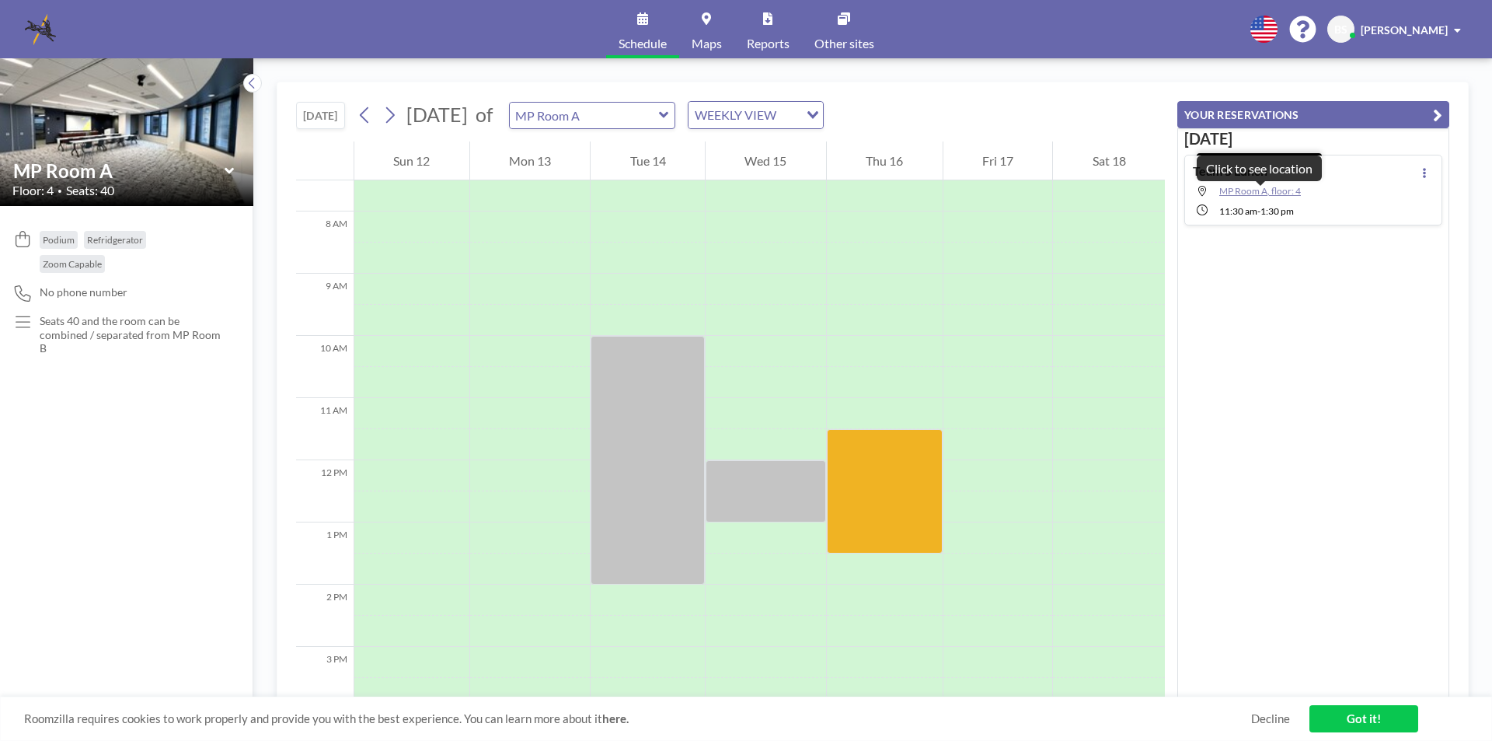
drag, startPoint x: 1257, startPoint y: 190, endPoint x: 1268, endPoint y: 188, distance: 11.9
click at [1268, 188] on span "MP Room A, floor: 4" at bounding box center [1260, 191] width 82 height 12
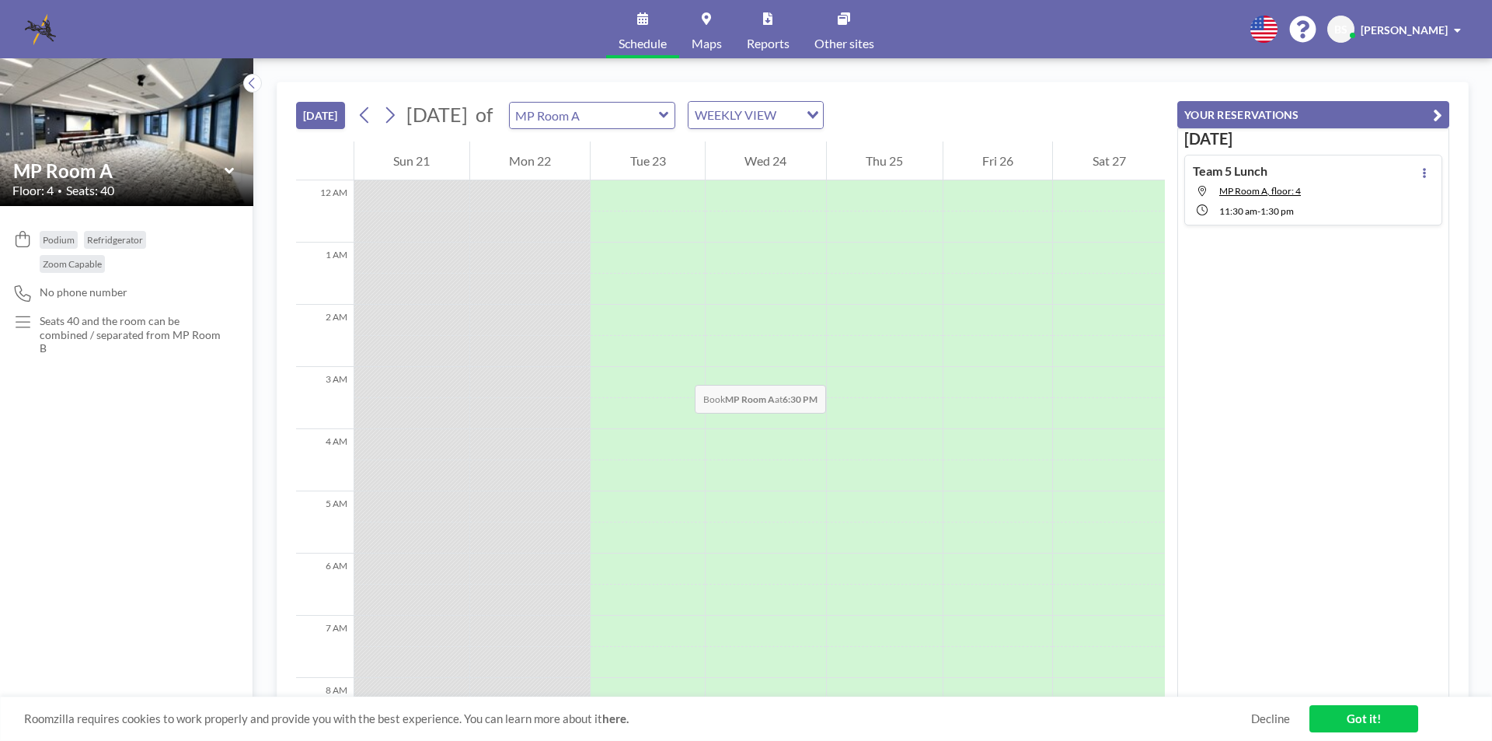
scroll to position [964, 0]
